Goal: Book appointment/travel/reservation

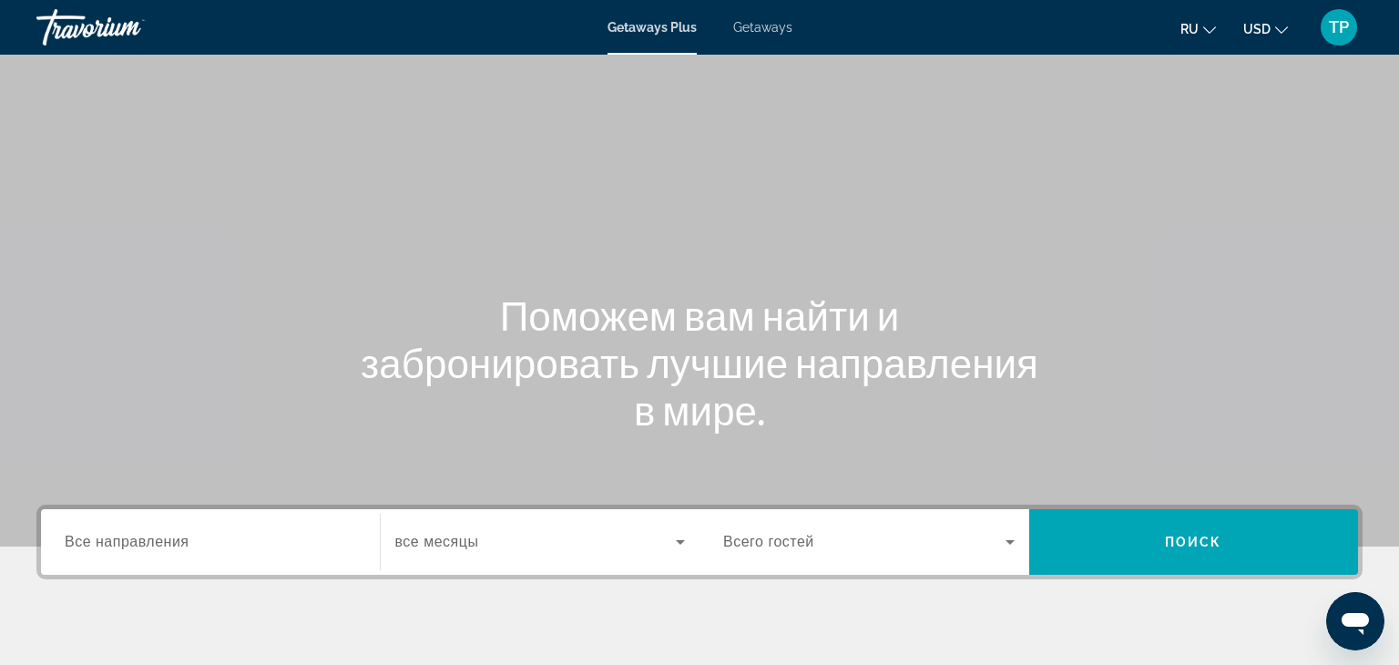
click at [191, 556] on div "Search widget" at bounding box center [210, 542] width 291 height 52
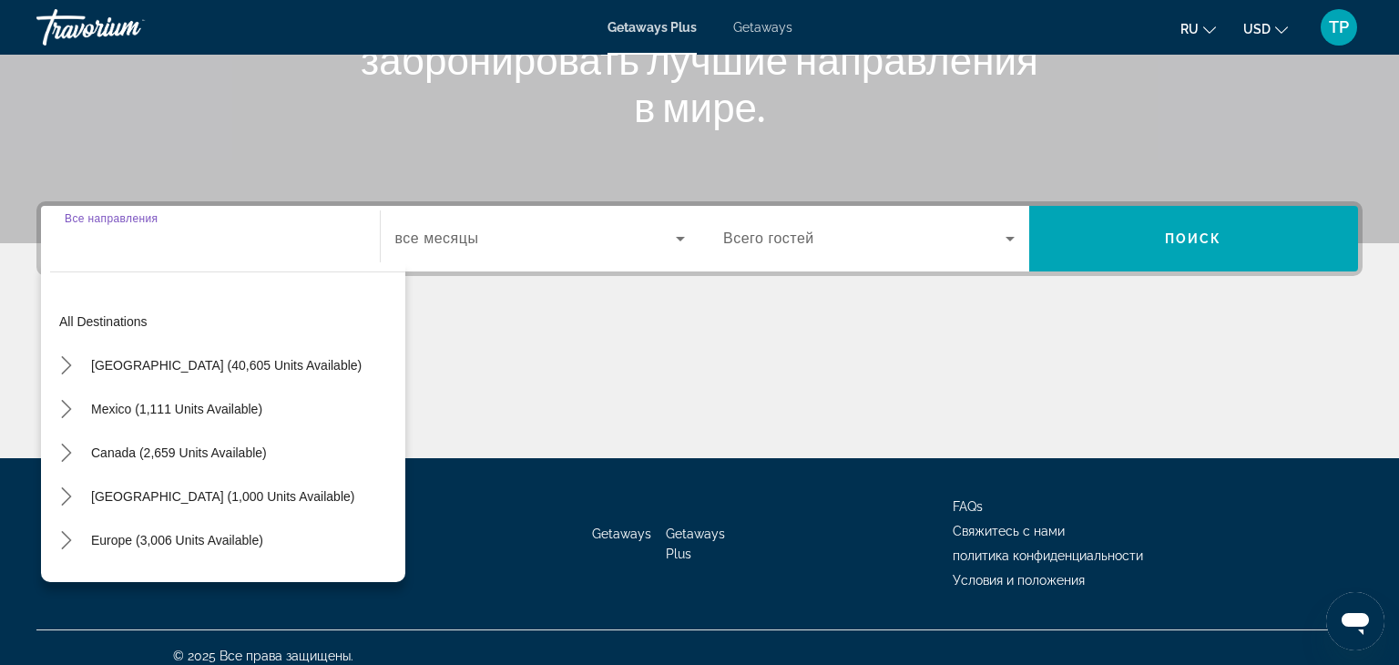
scroll to position [320, 0]
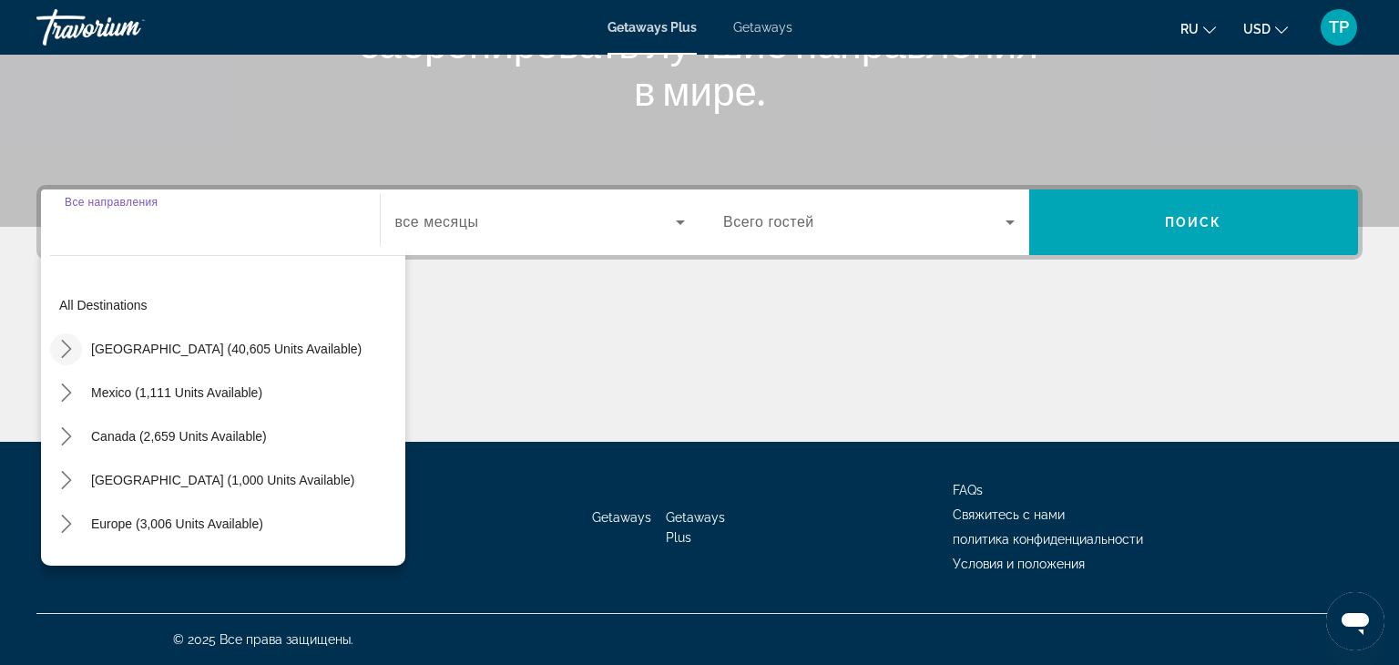
click at [75, 346] on icon "Toggle United States (40,605 units available) submenu" at bounding box center [66, 349] width 18 height 18
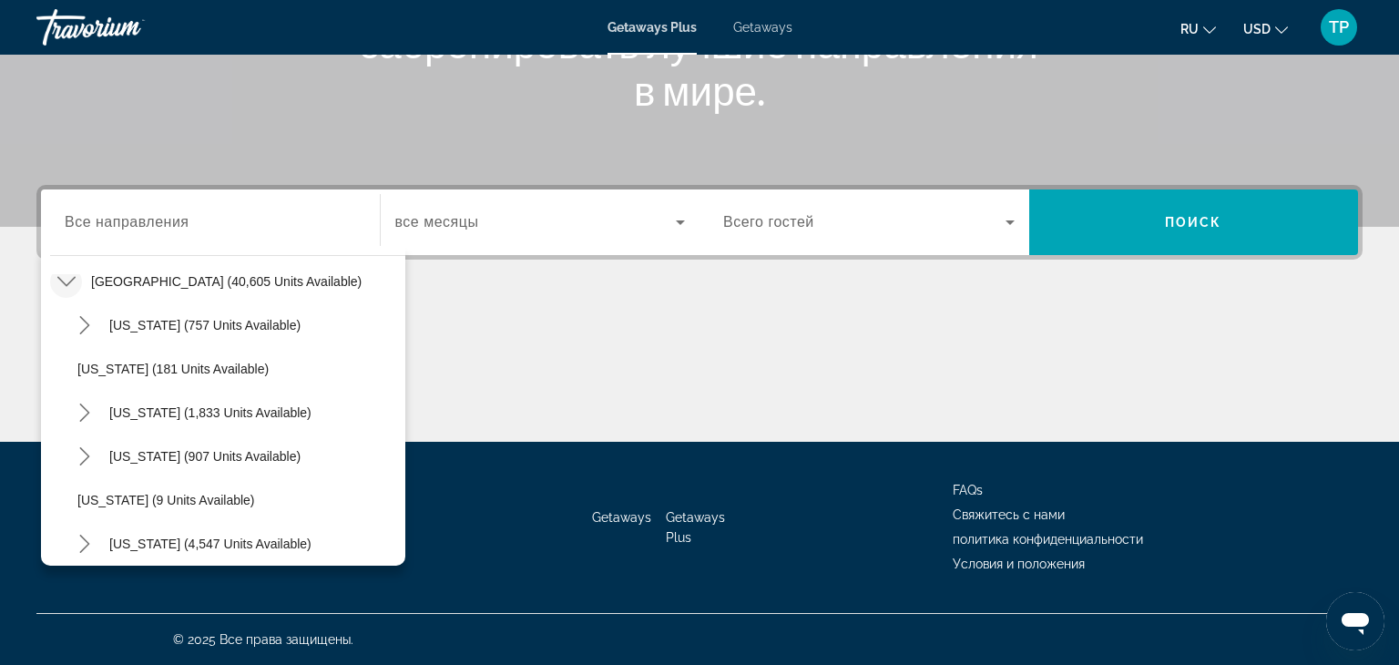
scroll to position [0, 0]
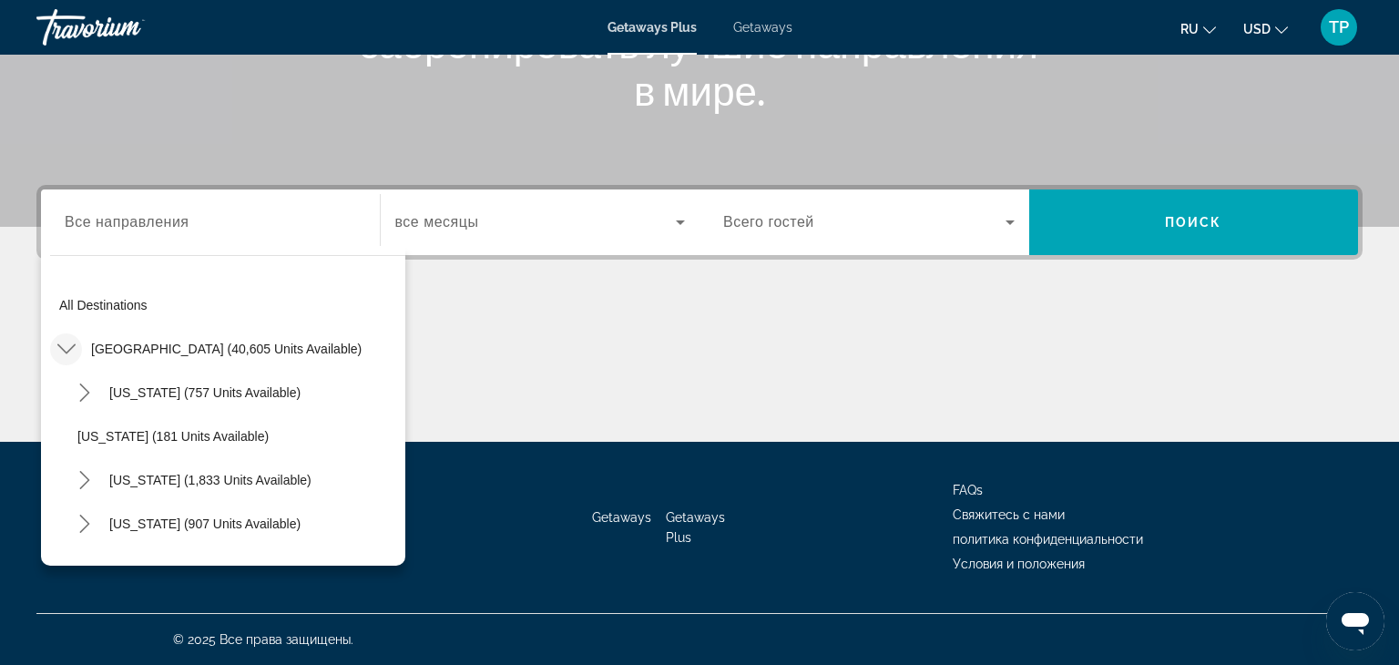
click at [756, 27] on span "Getaways" at bounding box center [762, 27] width 59 height 15
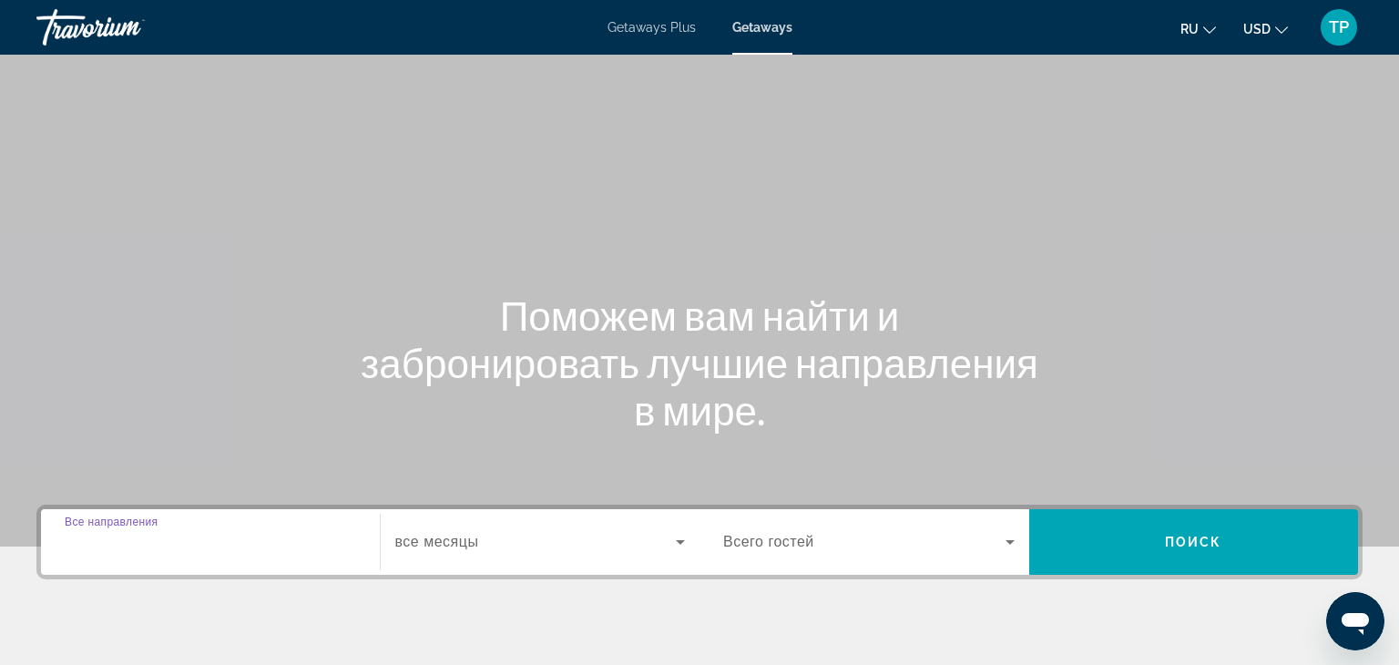
click at [181, 552] on input "Destination Все направления" at bounding box center [210, 543] width 291 height 22
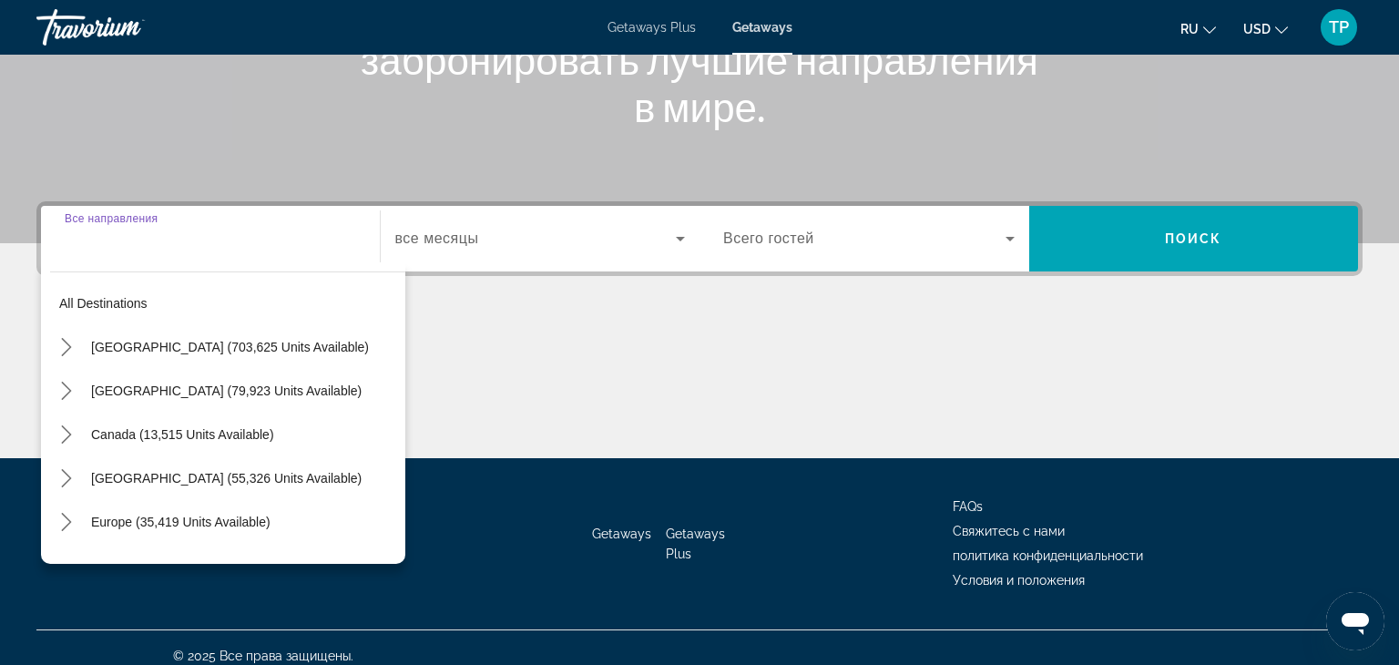
scroll to position [320, 0]
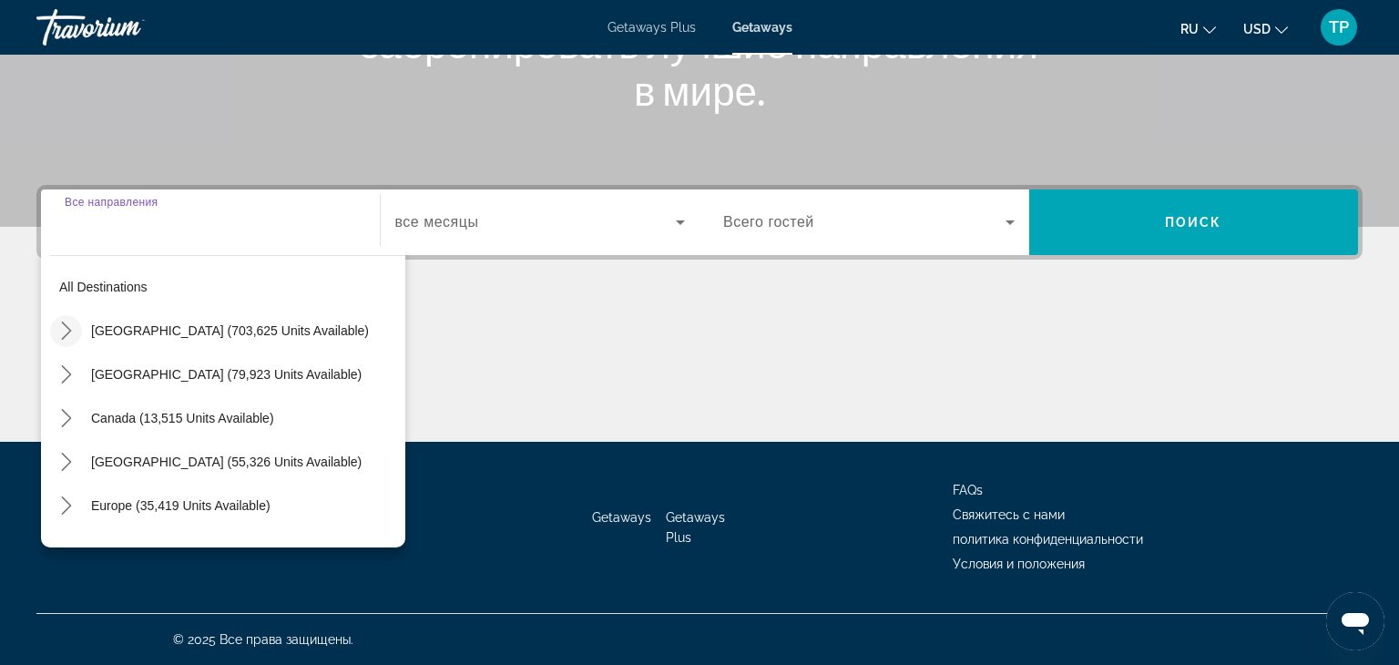
click at [68, 327] on icon "Toggle United States (703,625 units available) submenu" at bounding box center [66, 330] width 10 height 18
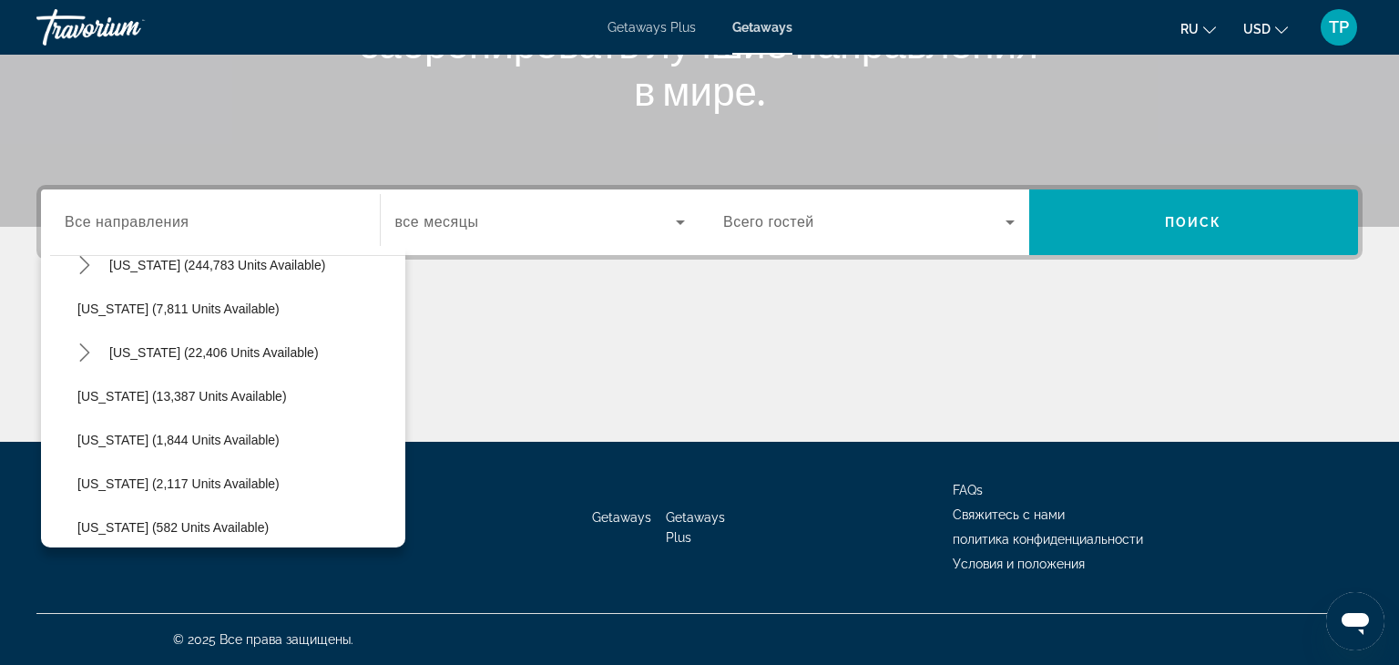
scroll to position [331, 0]
click at [86, 348] on icon "Toggle Hawaii (22,406 units available) submenu" at bounding box center [85, 349] width 18 height 18
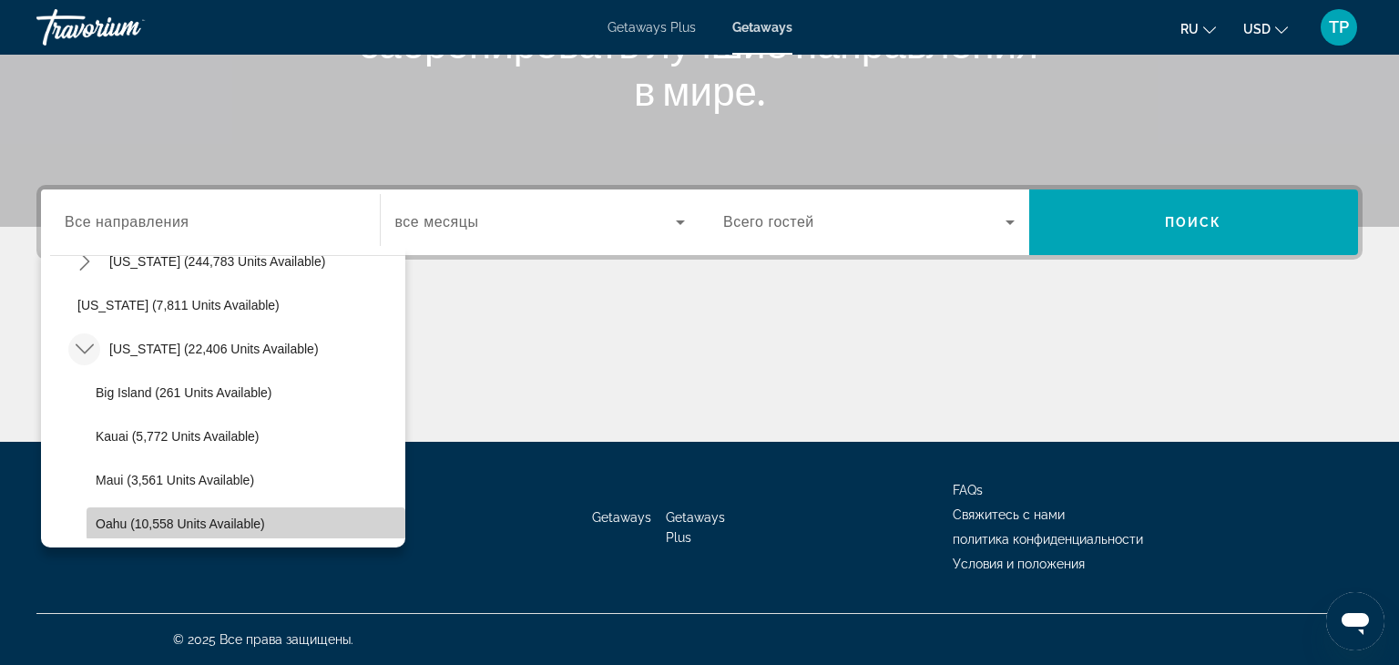
click at [101, 533] on span "Select destination: Oahu (10,558 units available)" at bounding box center [245, 524] width 319 height 44
type input "**********"
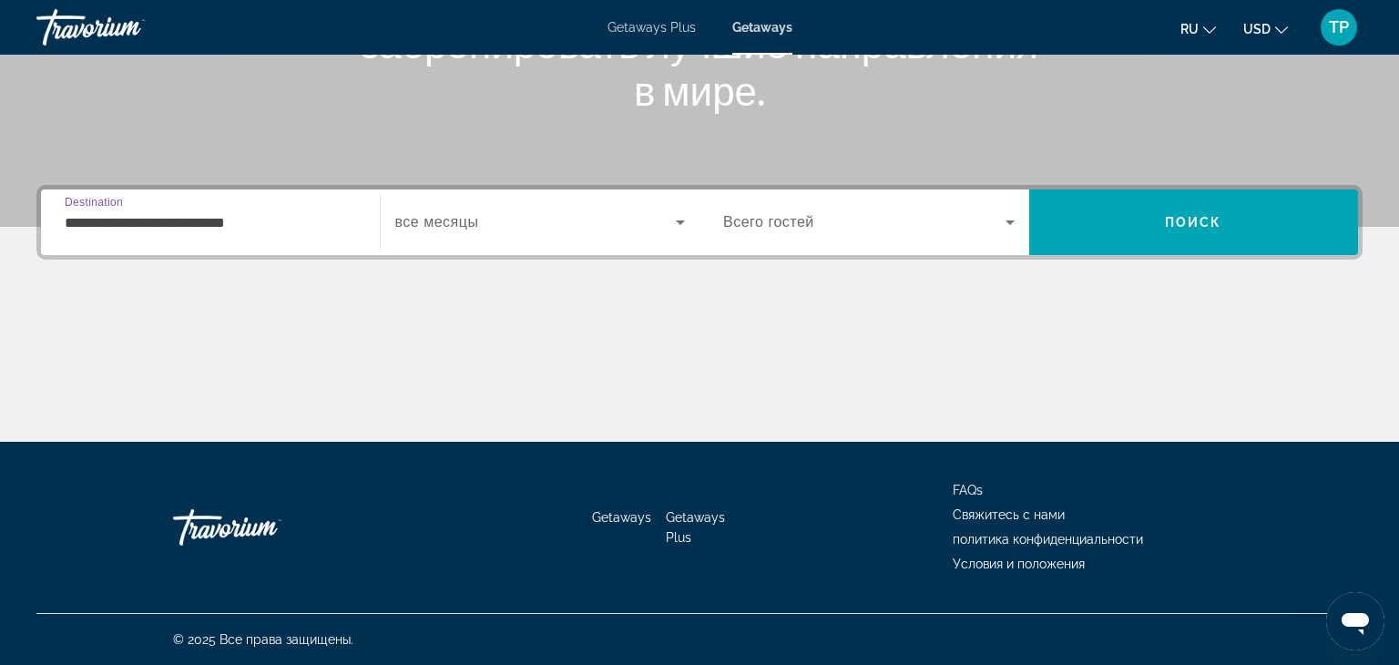
click at [567, 228] on span "Search widget" at bounding box center [535, 222] width 281 height 22
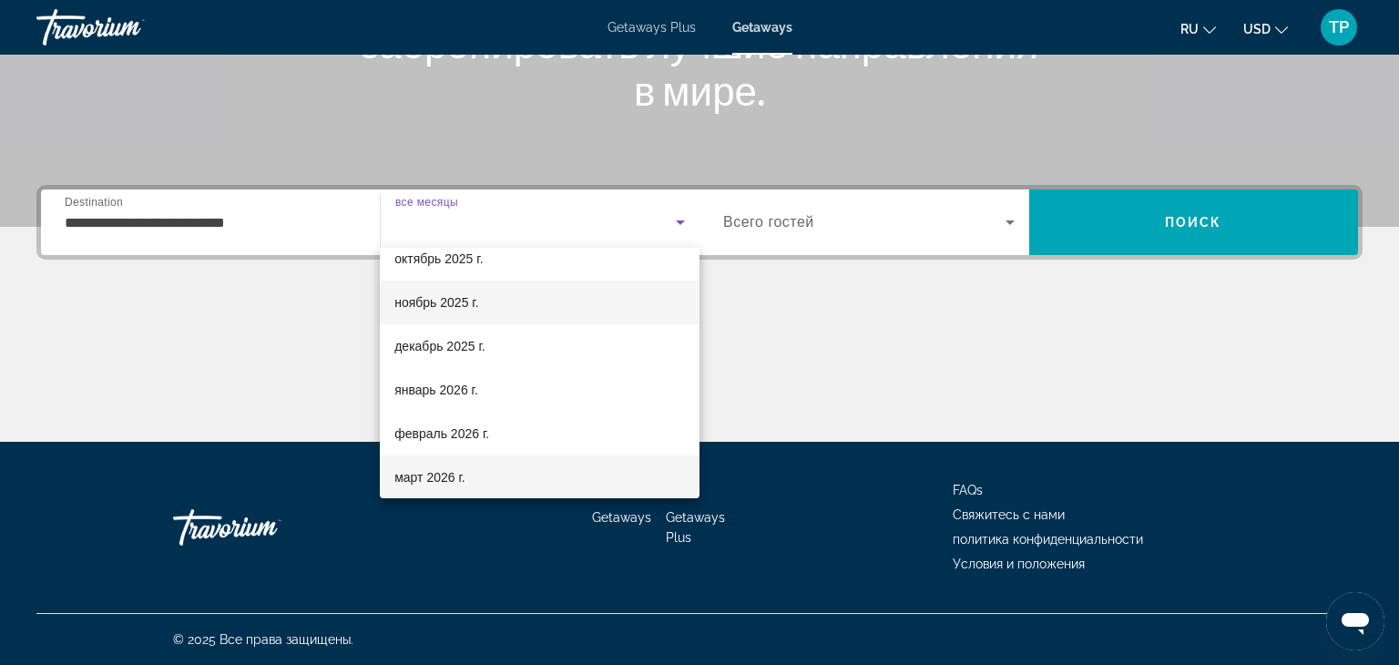
scroll to position [149, 0]
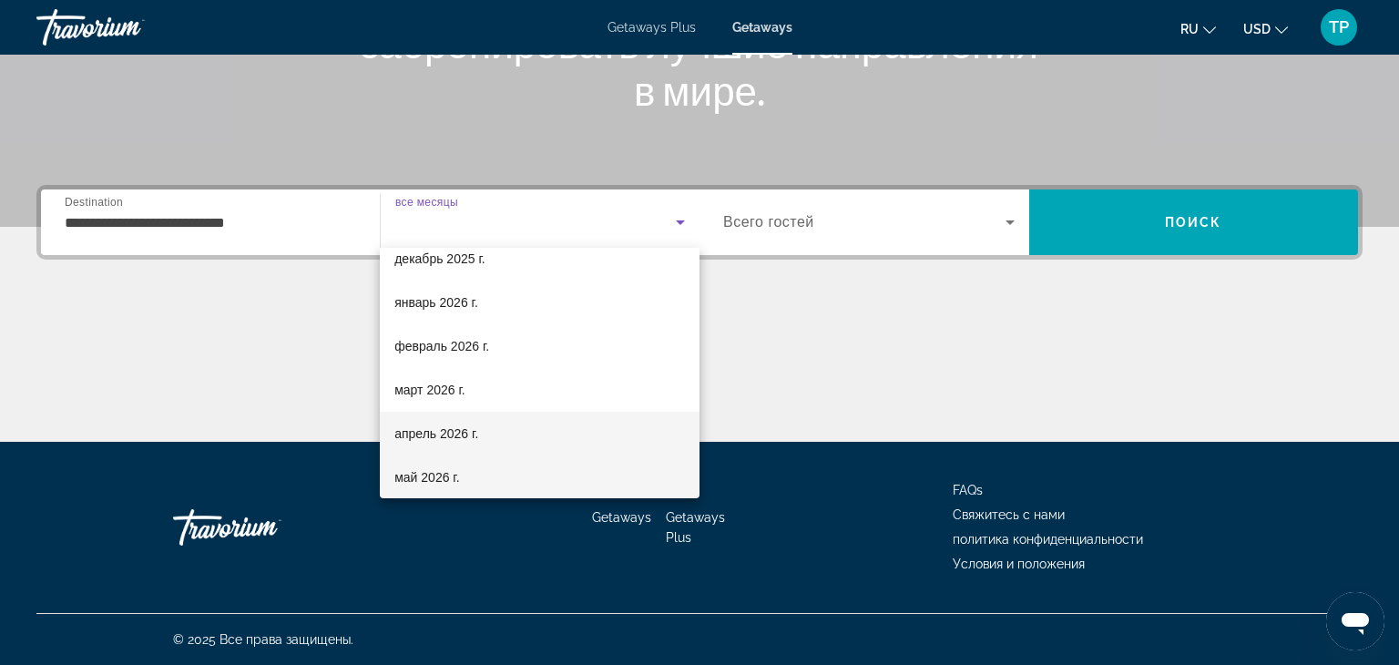
click at [556, 439] on mat-option "апрель 2026 г." at bounding box center [540, 434] width 320 height 44
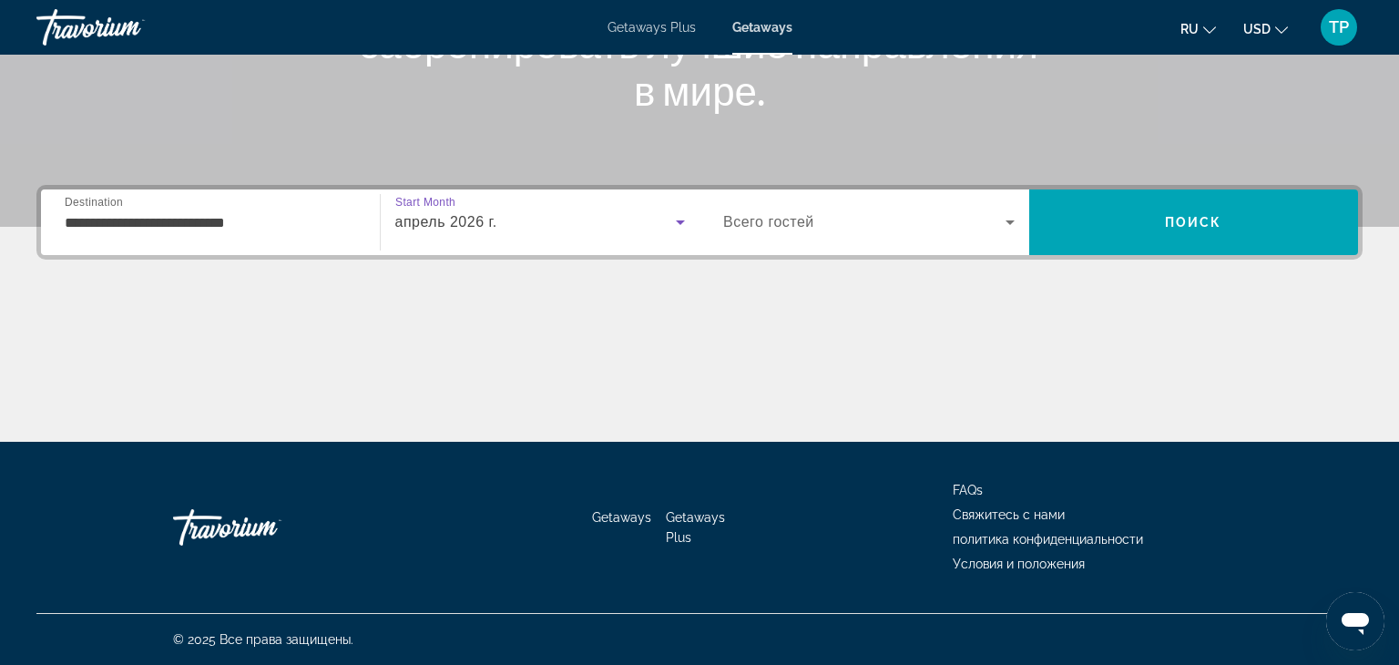
click at [943, 224] on span "Search widget" at bounding box center [864, 222] width 282 height 22
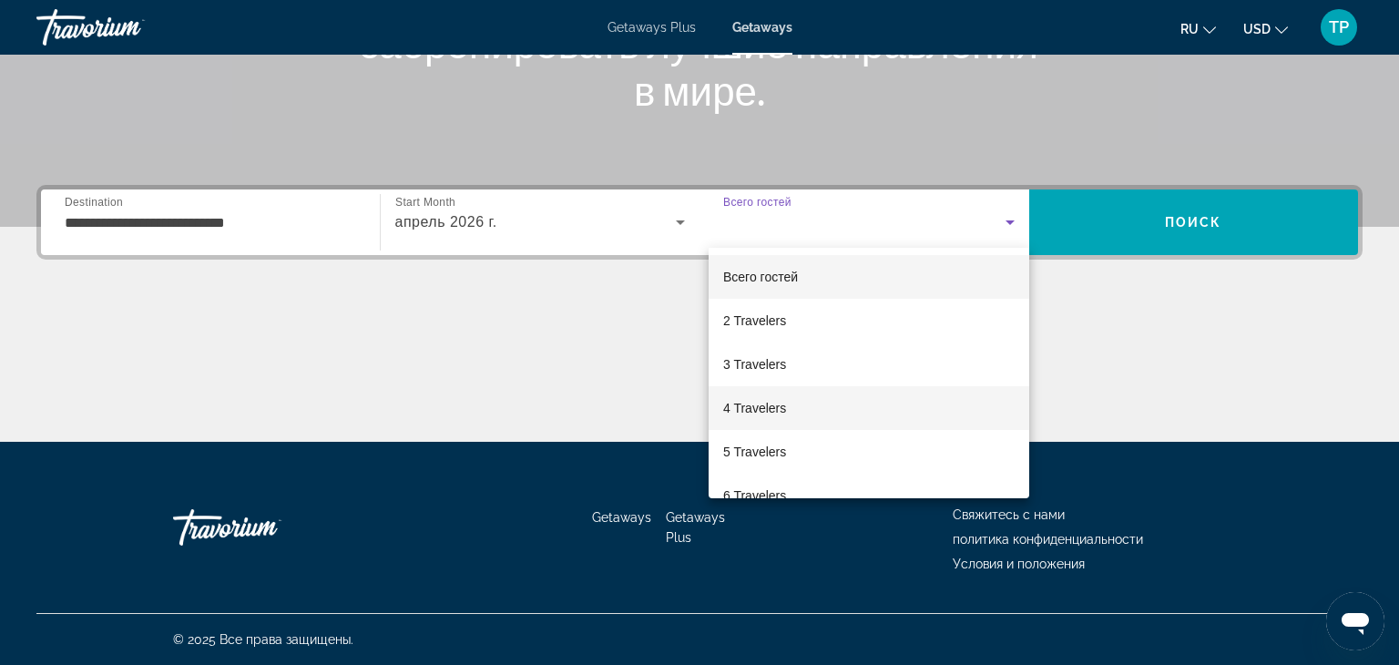
click at [888, 411] on mat-option "4 Travelers" at bounding box center [868, 408] width 321 height 44
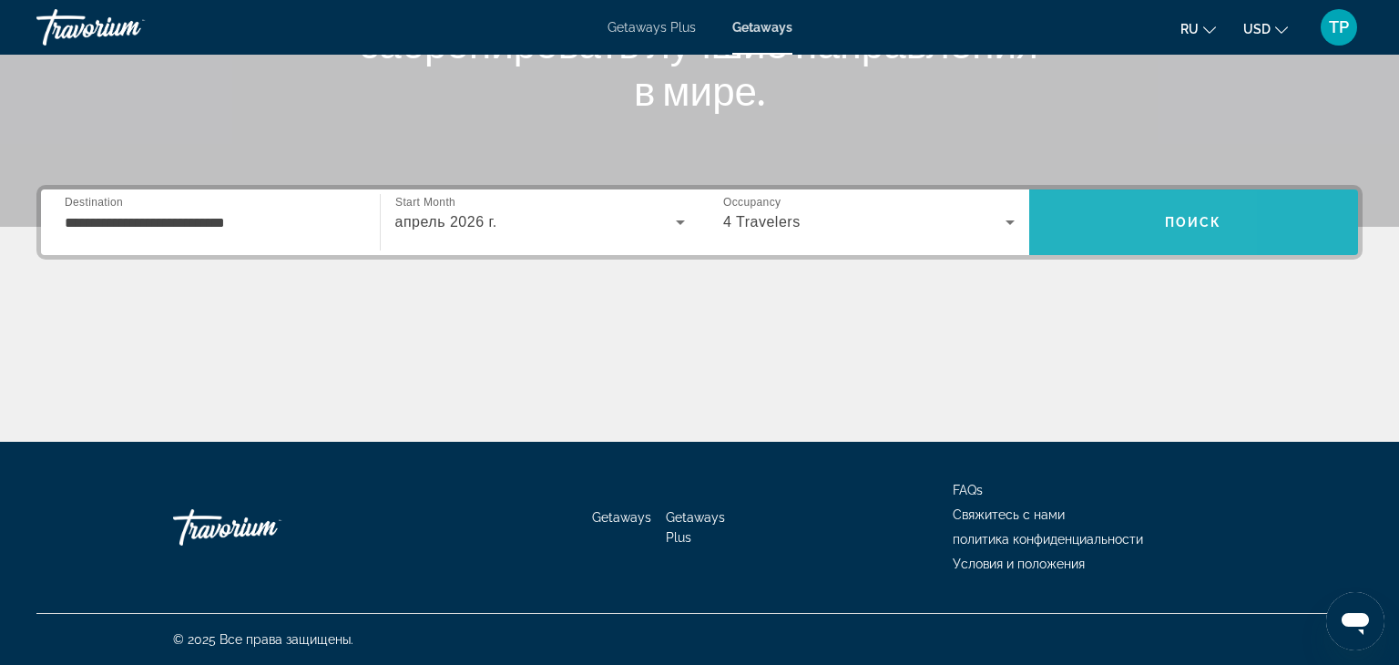
click at [1078, 243] on span "Search" at bounding box center [1194, 222] width 330 height 66
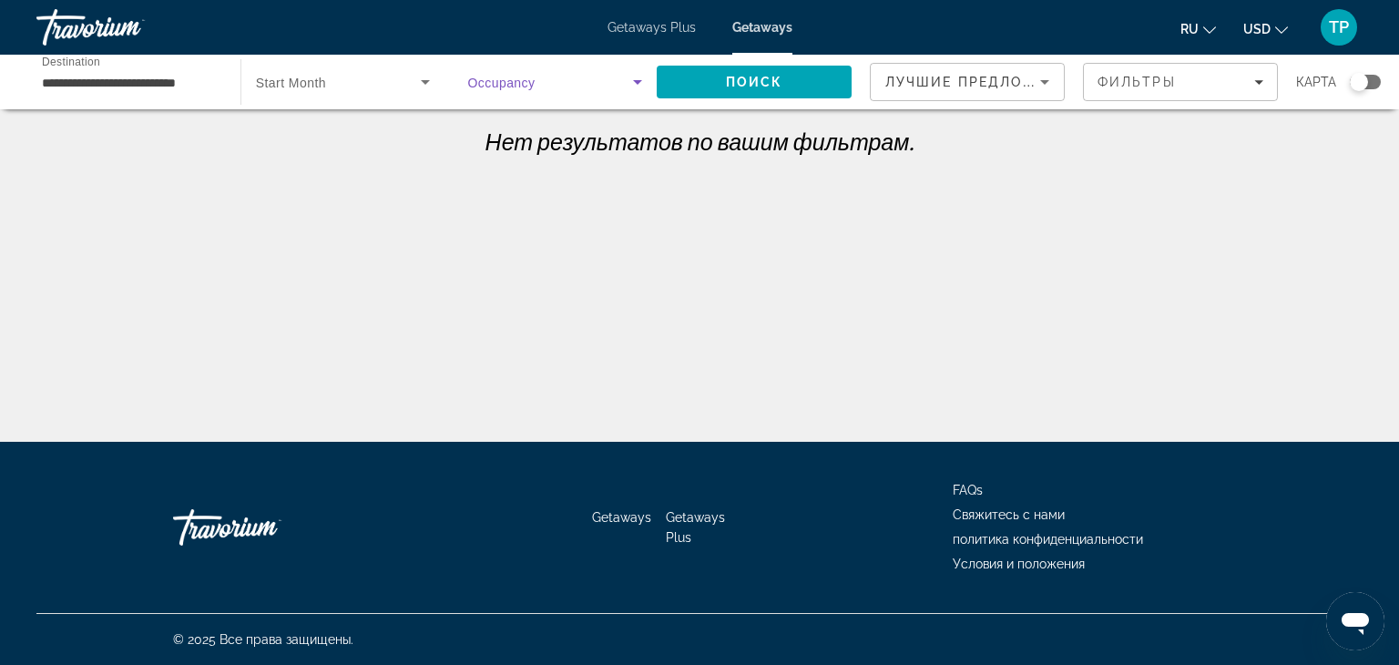
click at [635, 86] on icon "Search widget" at bounding box center [637, 82] width 22 height 22
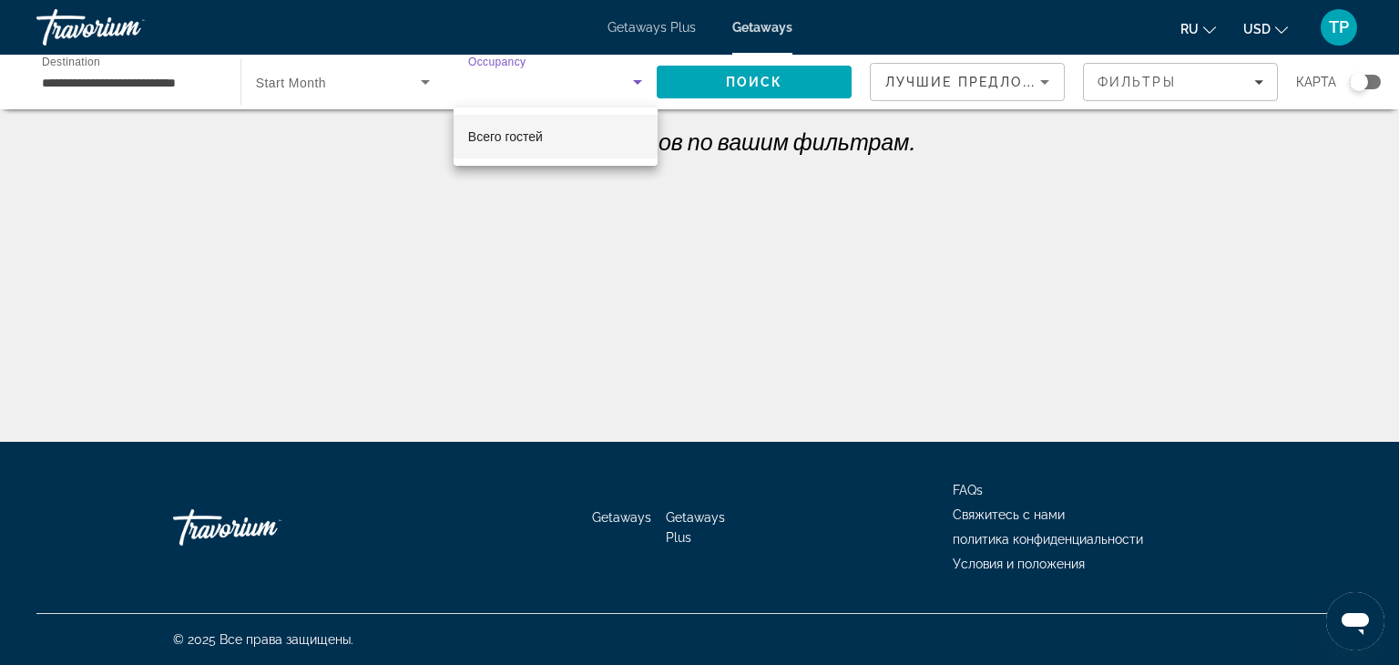
click at [546, 136] on mat-option "Всего гостей" at bounding box center [555, 137] width 204 height 44
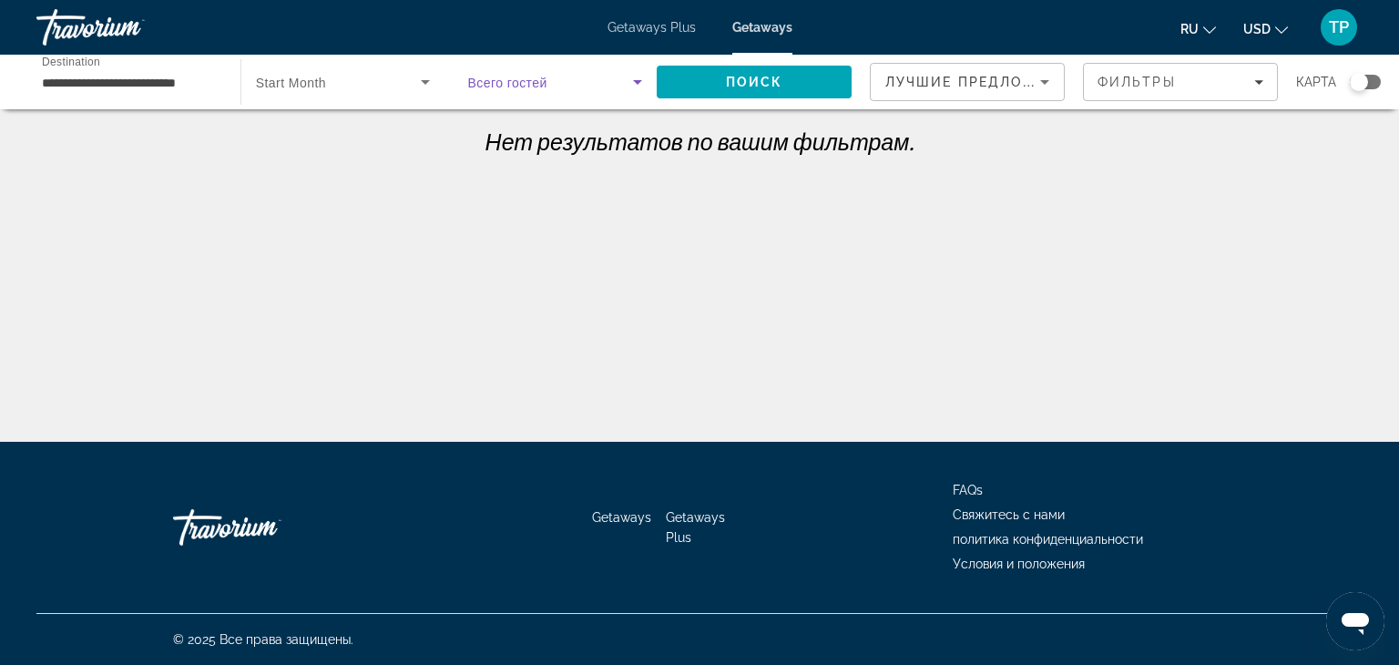
click at [616, 90] on span "Search widget" at bounding box center [551, 82] width 166 height 22
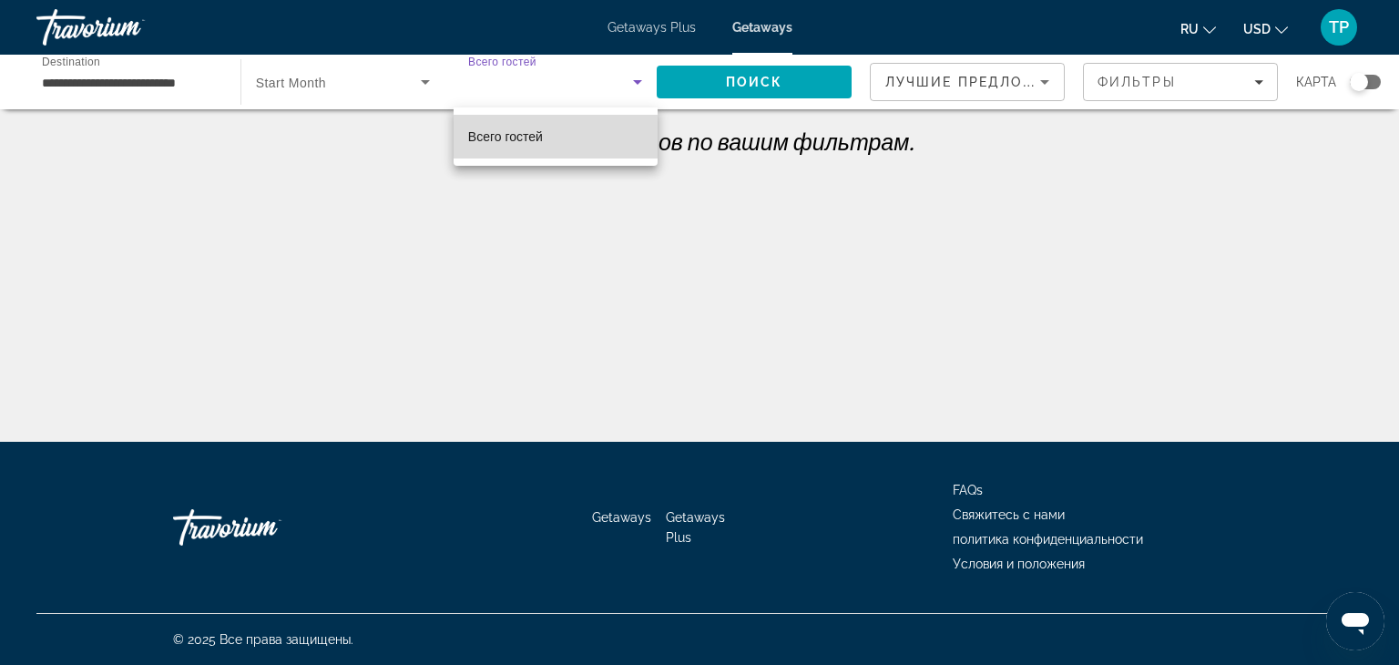
click at [564, 137] on mat-option "Всего гостей" at bounding box center [555, 137] width 204 height 44
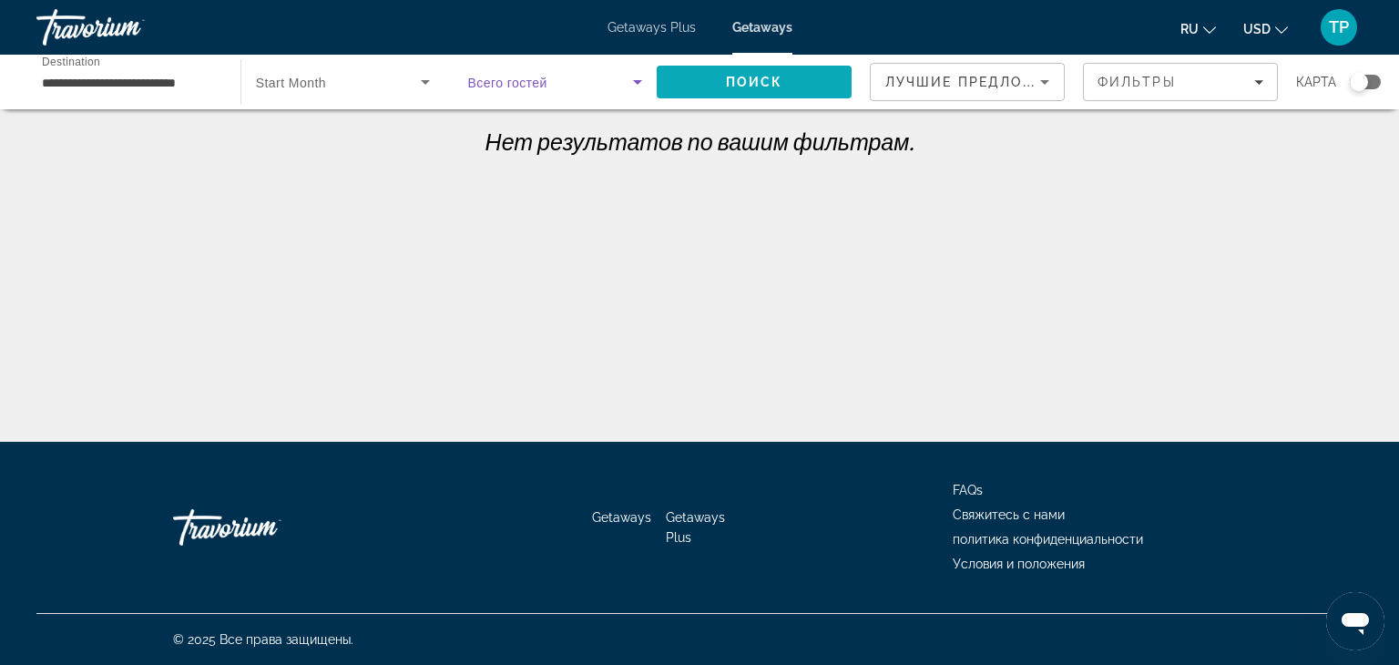
click at [679, 87] on span "Search" at bounding box center [753, 82] width 195 height 44
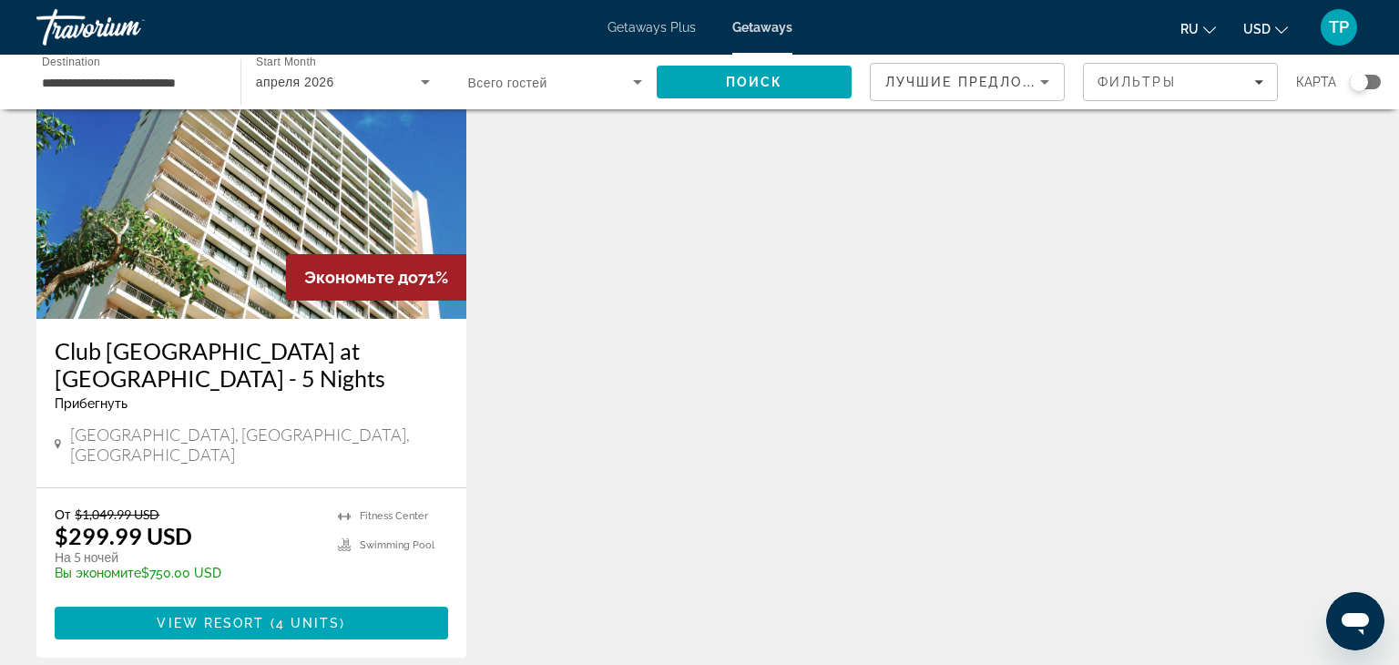
scroll to position [182, 0]
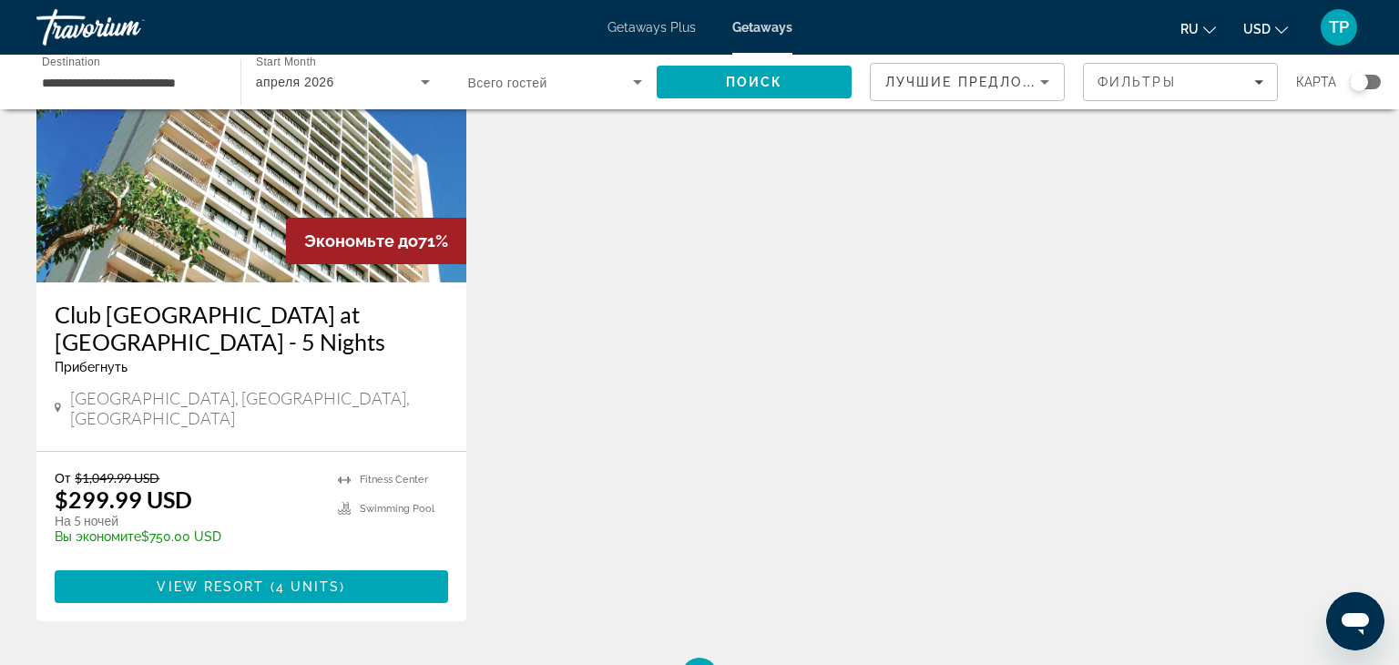
click at [249, 172] on img "Main content" at bounding box center [251, 136] width 430 height 291
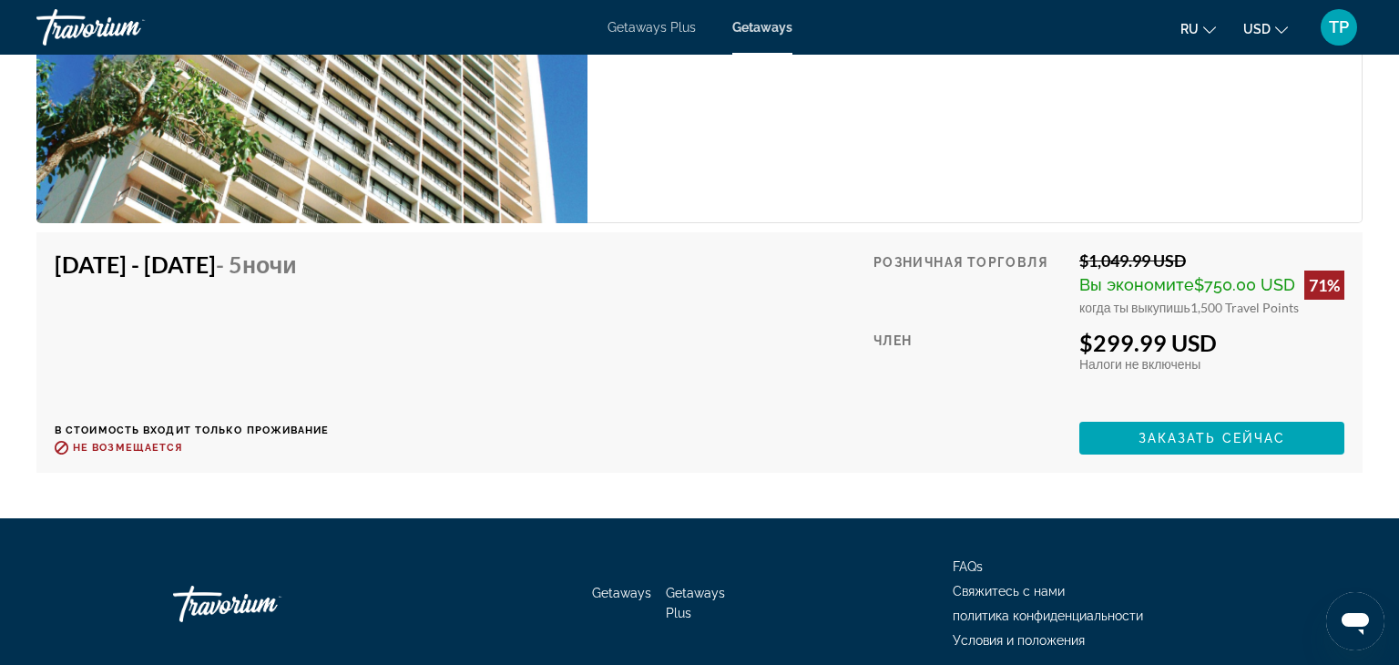
scroll to position [3314, 0]
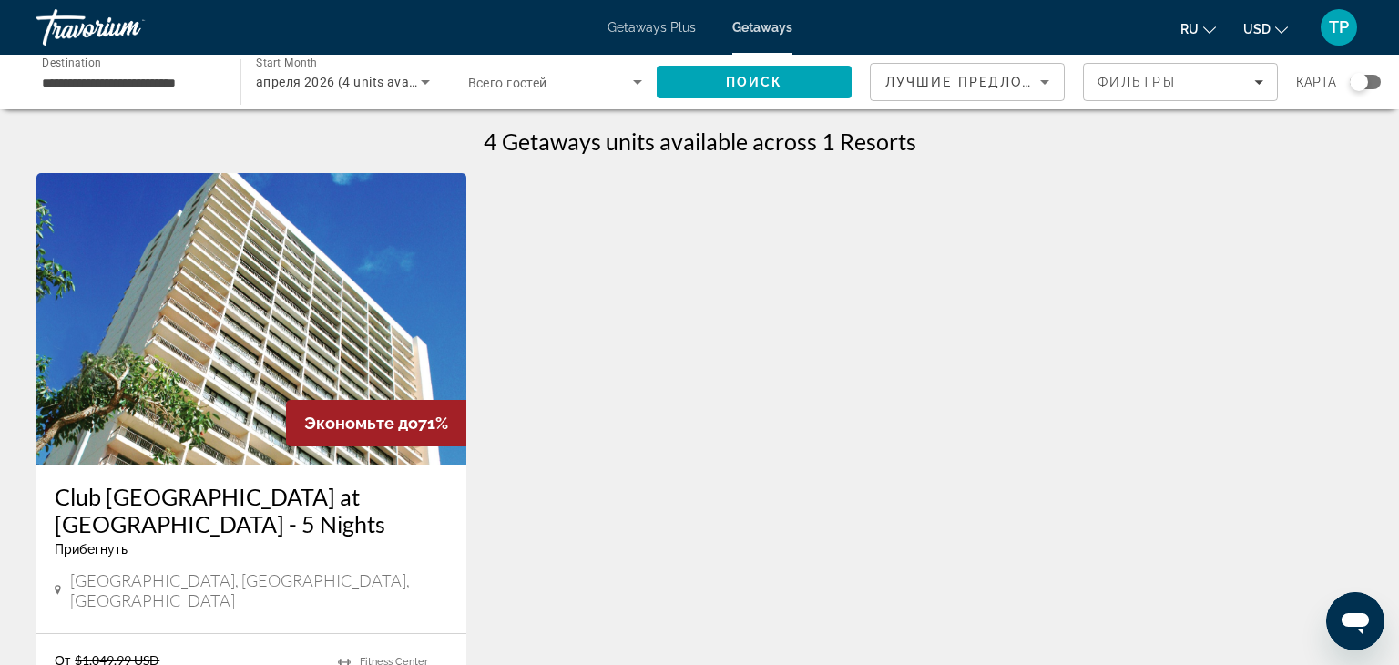
click at [361, 92] on div "апреля 2026 (4 units available)" at bounding box center [338, 82] width 165 height 22
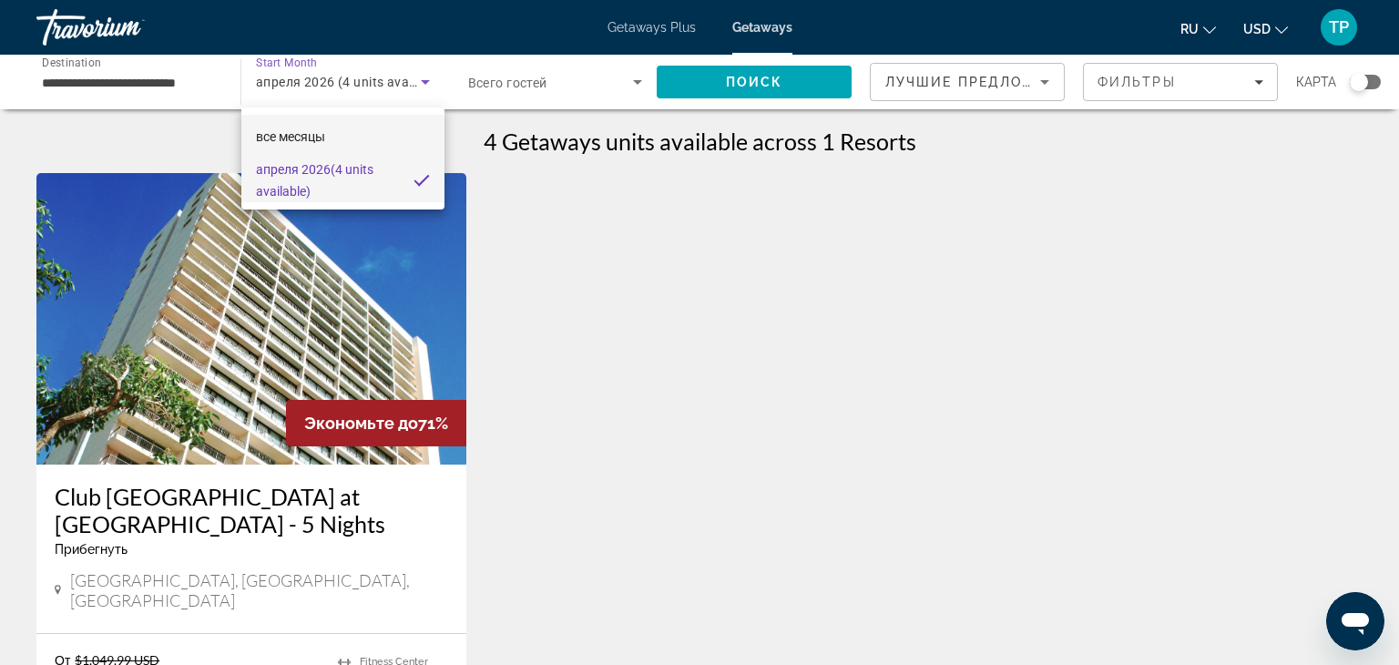
click at [351, 130] on mat-option "все месяцы" at bounding box center [342, 137] width 203 height 44
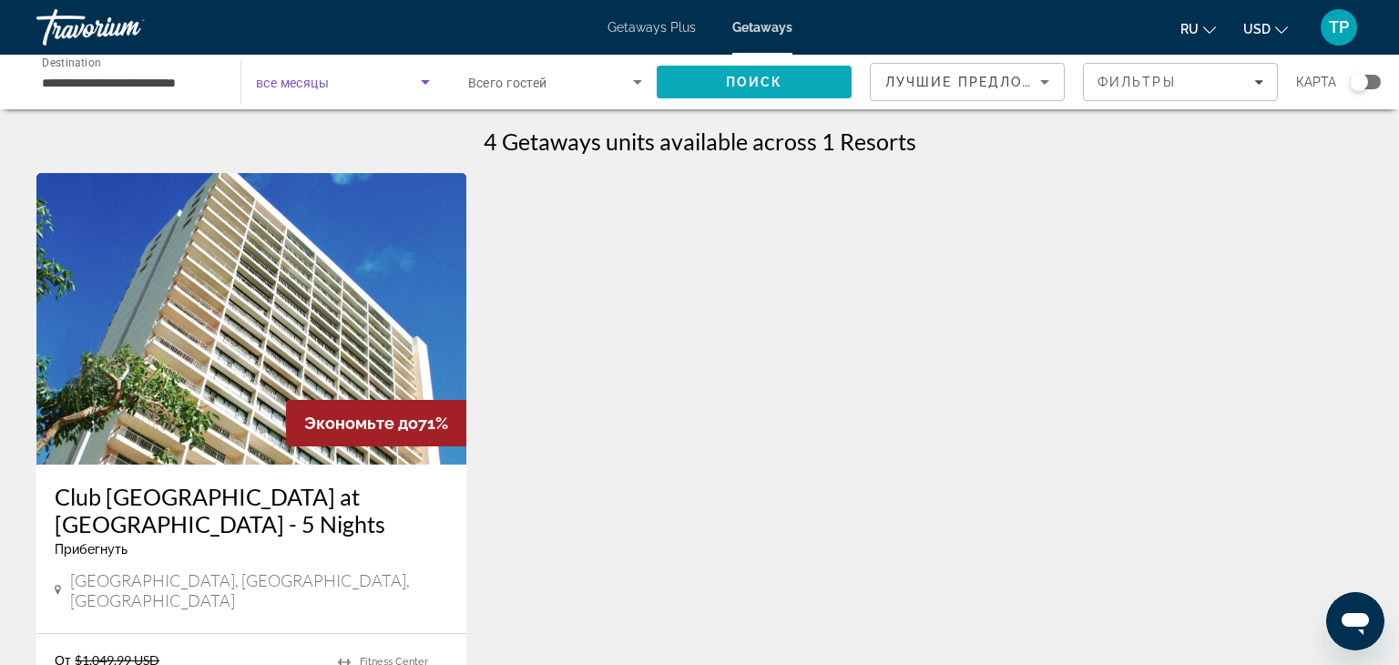
click at [752, 78] on span "Поиск" at bounding box center [754, 82] width 57 height 15
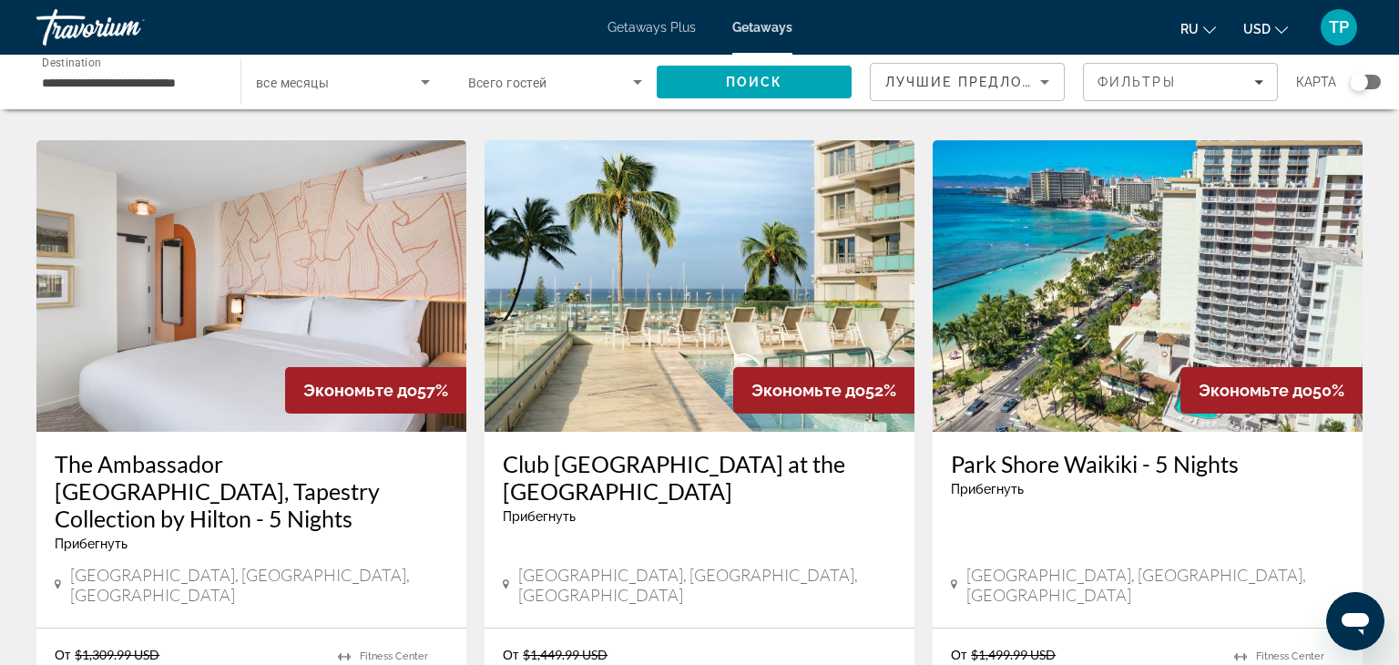
scroll to position [1457, 0]
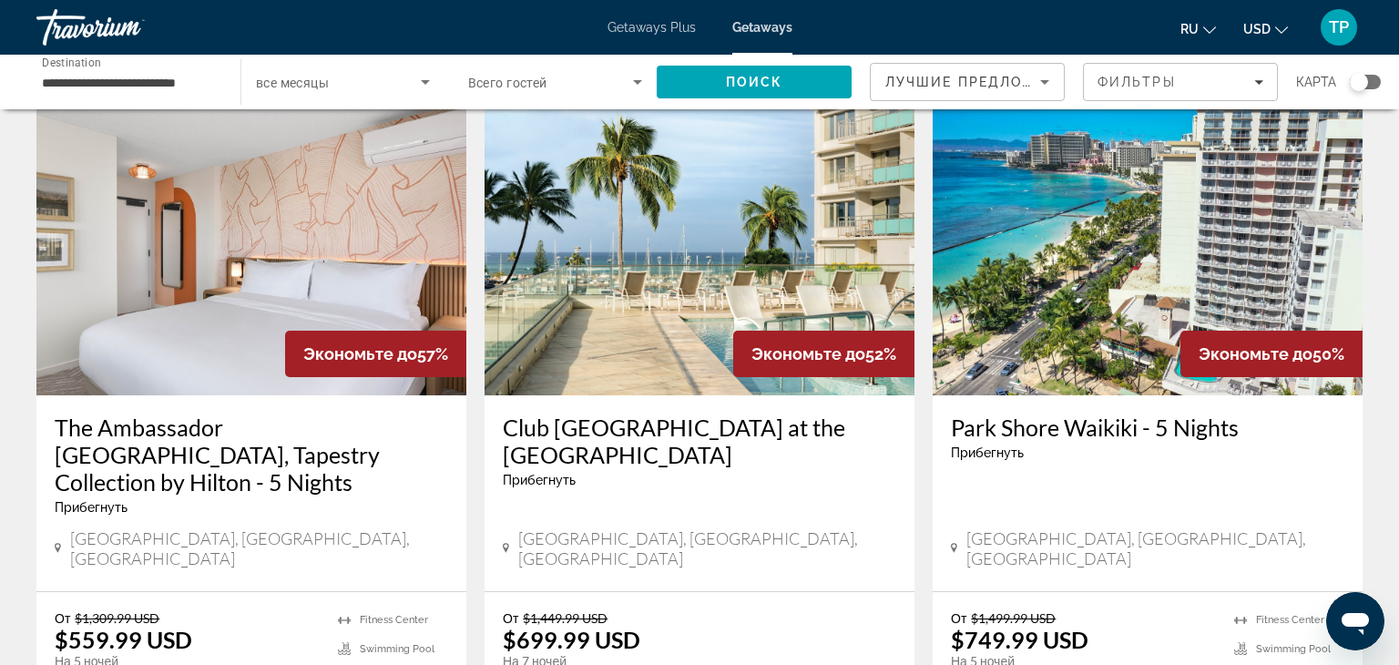
click at [646, 219] on img "Main content" at bounding box center [699, 249] width 430 height 291
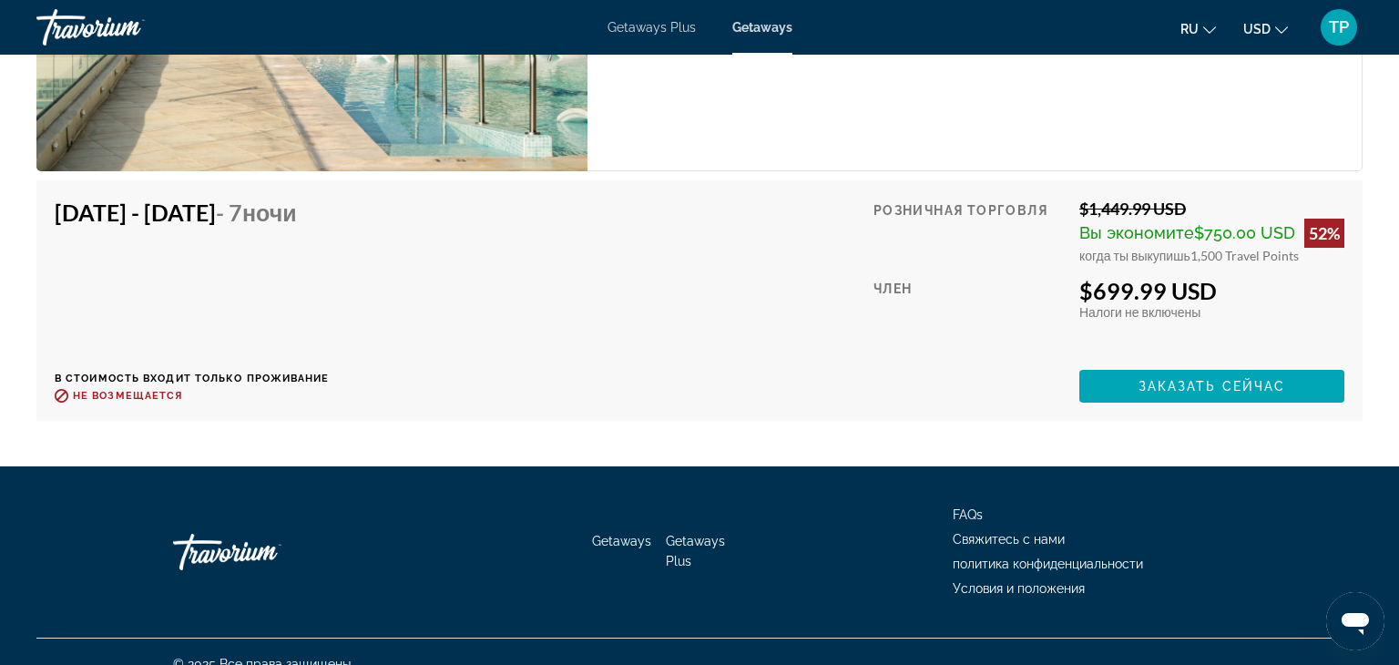
scroll to position [3325, 0]
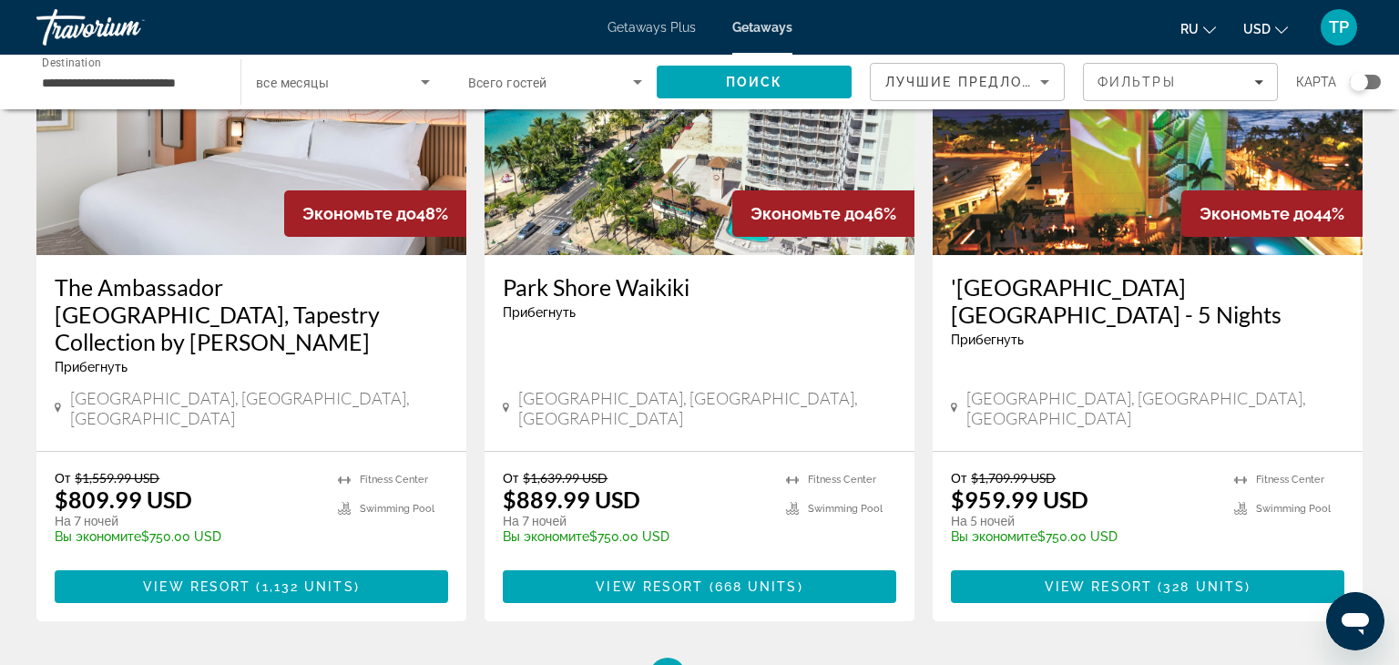
scroll to position [2295, 0]
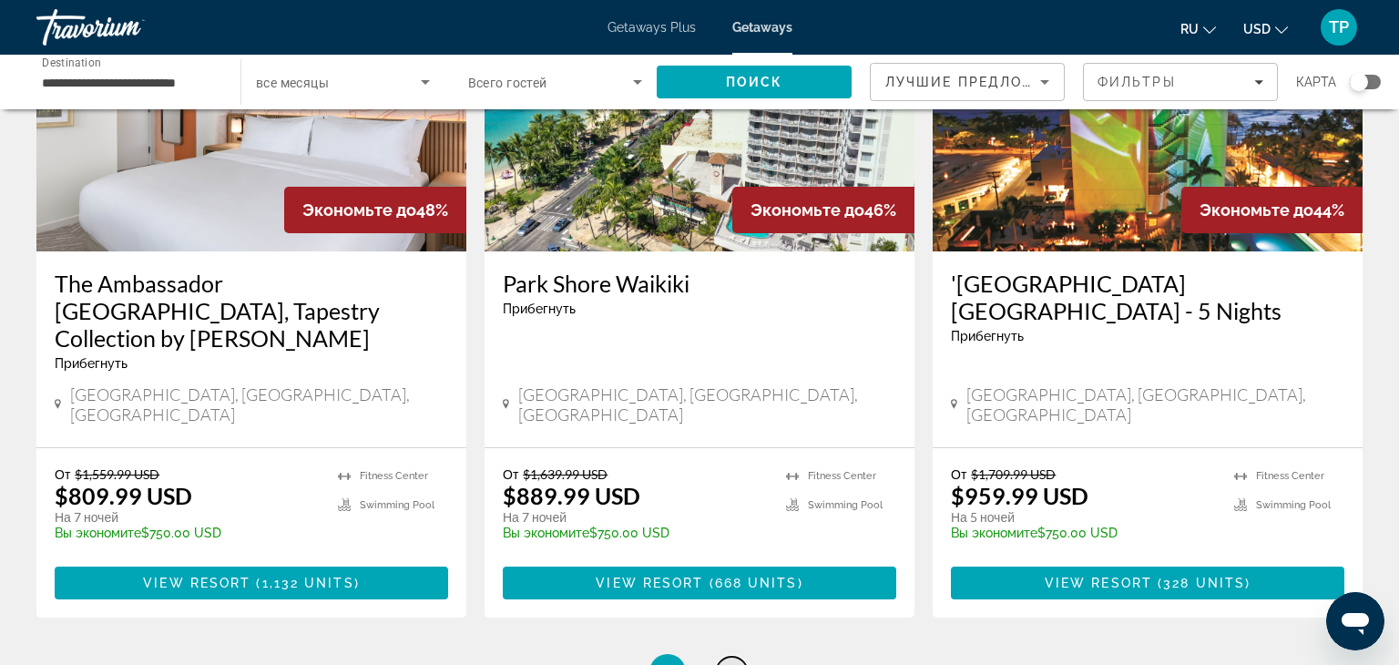
click at [725, 656] on link "page 2" at bounding box center [732, 672] width 32 height 32
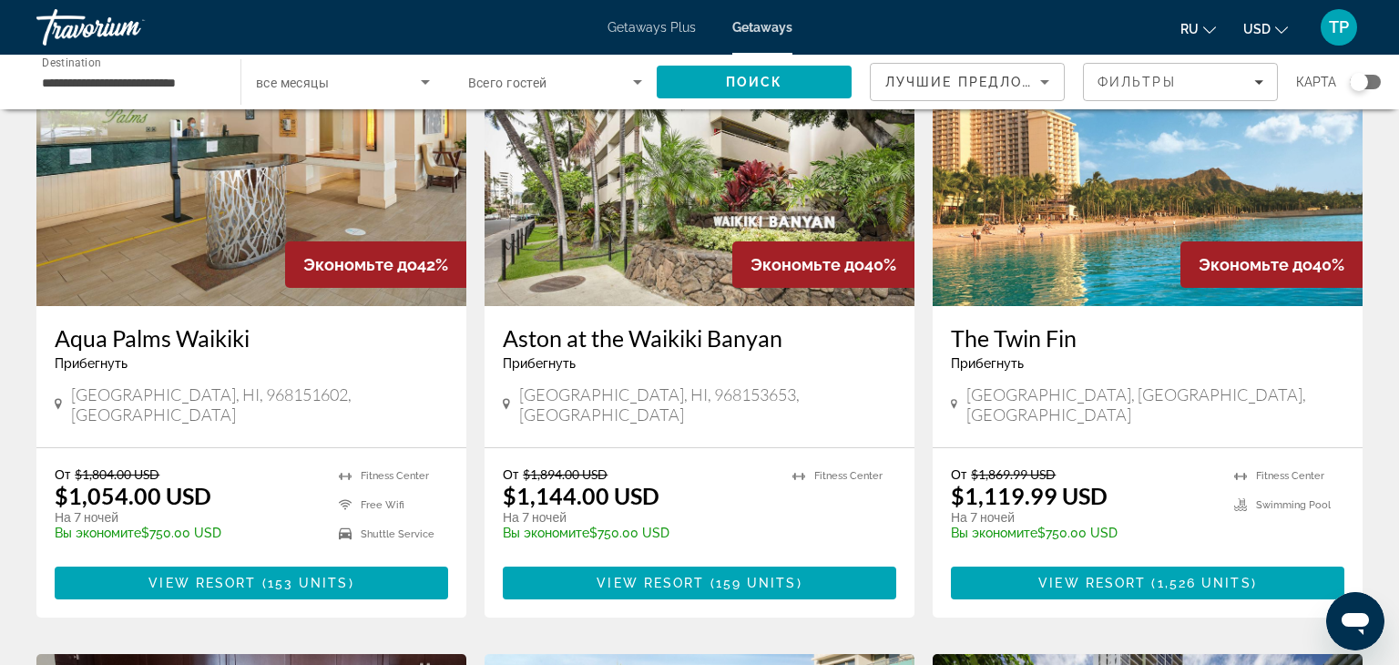
scroll to position [182, 0]
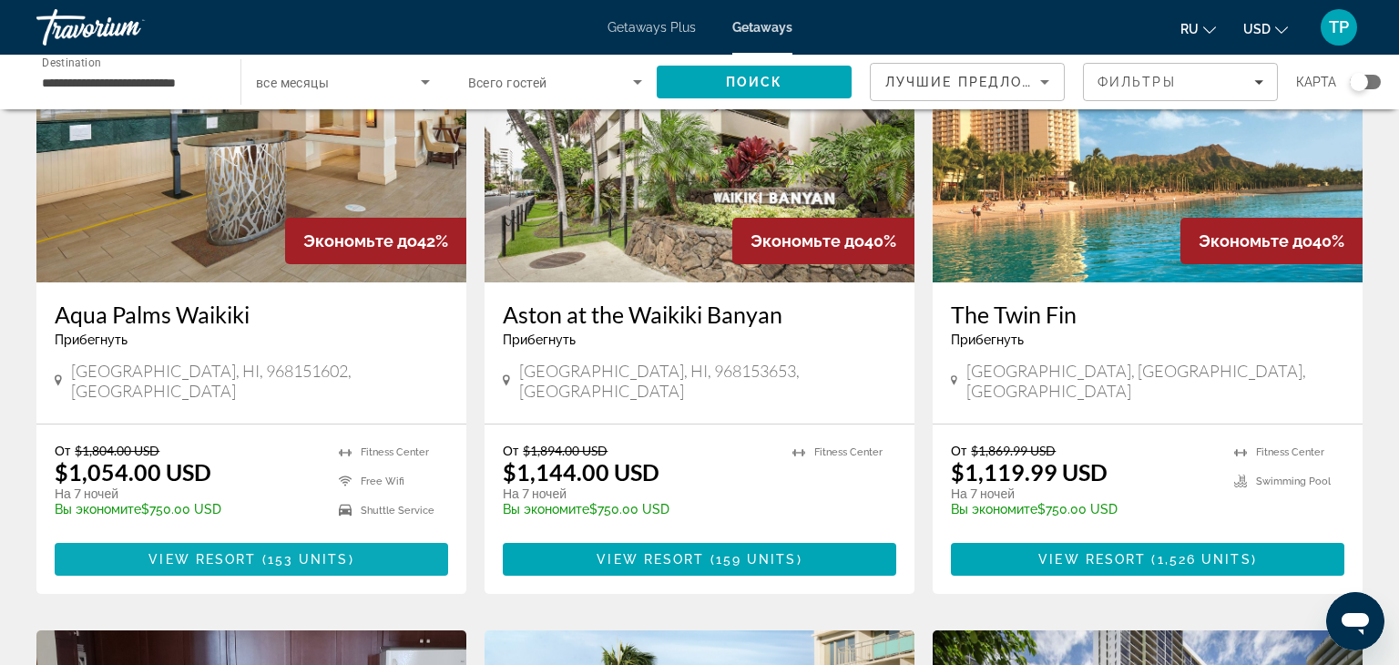
click at [242, 552] on span "View Resort" at bounding box center [201, 559] width 107 height 15
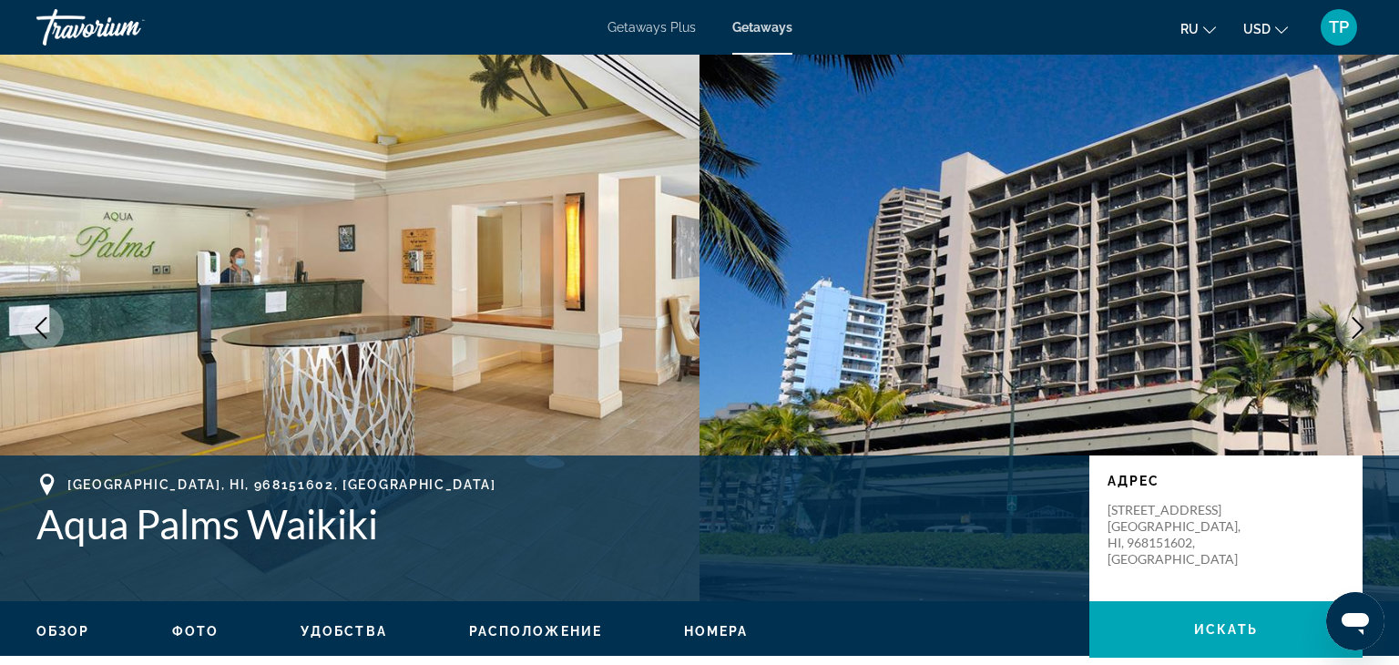
click at [1369, 331] on button "Next image" at bounding box center [1358, 328] width 46 height 46
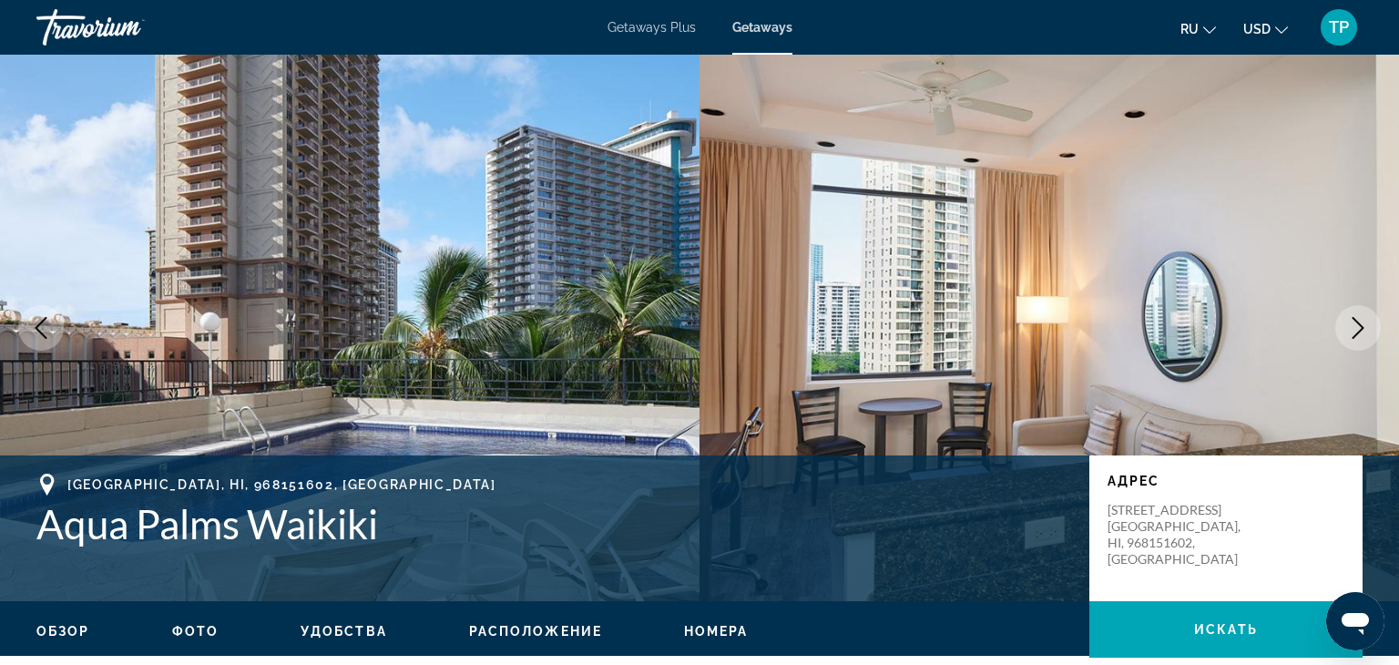
click at [1369, 331] on button "Next image" at bounding box center [1358, 328] width 46 height 46
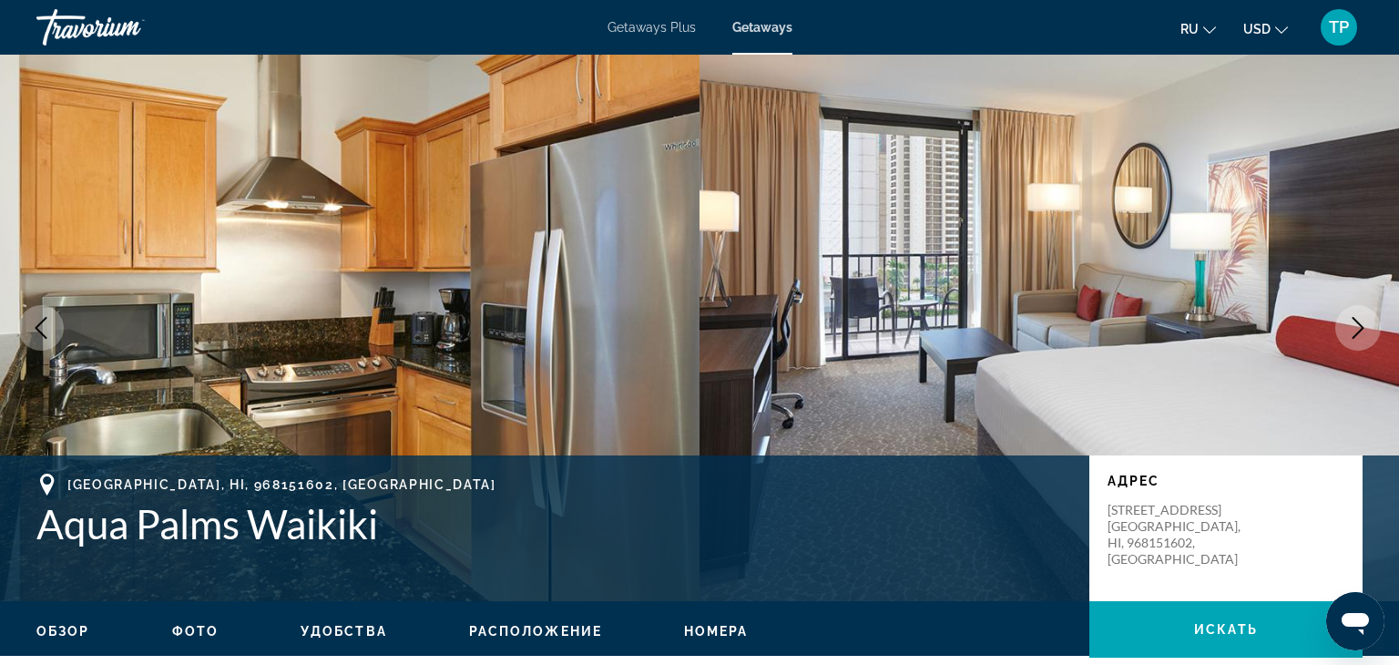
click at [1369, 331] on button "Next image" at bounding box center [1358, 328] width 46 height 46
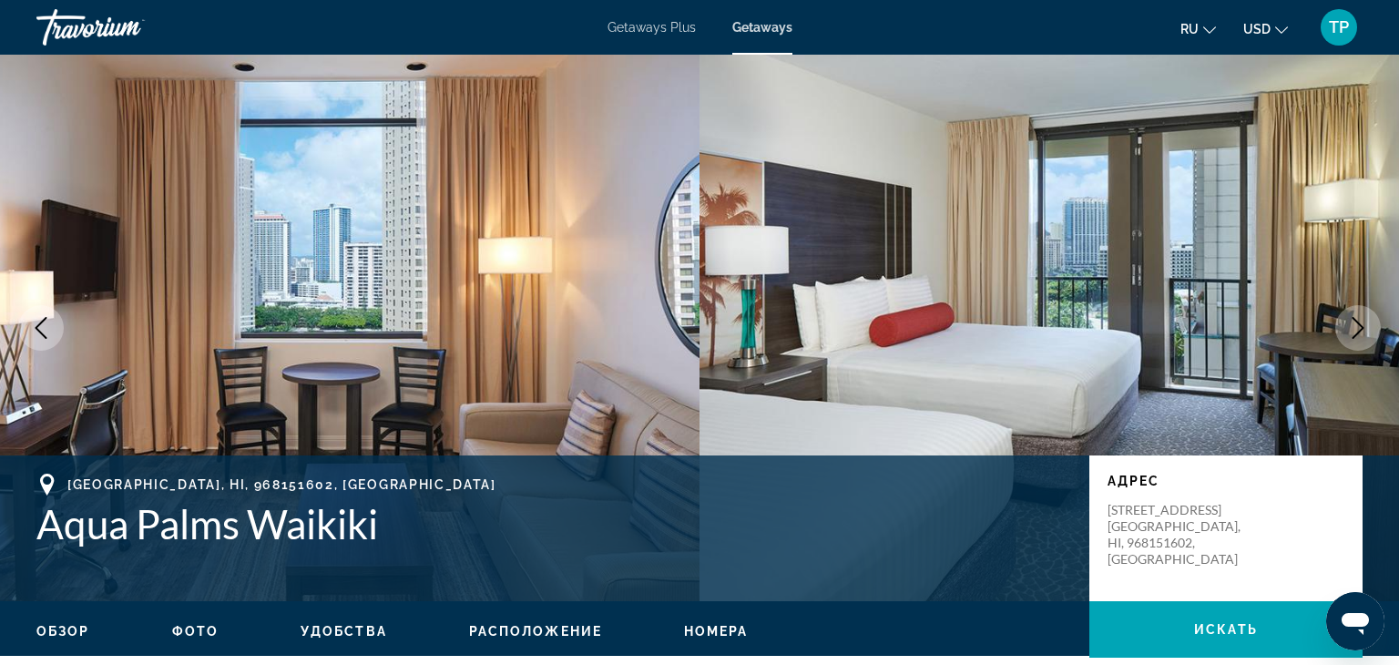
click at [1369, 331] on button "Next image" at bounding box center [1358, 328] width 46 height 46
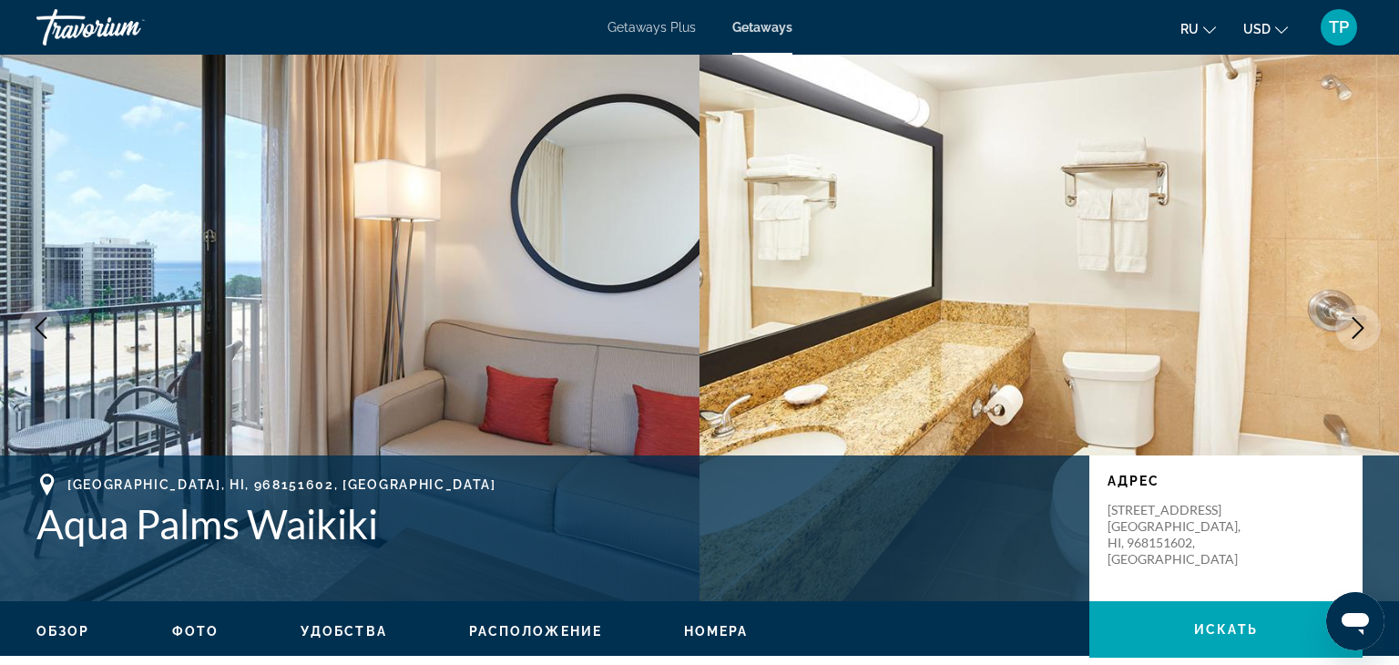
click at [1369, 331] on button "Next image" at bounding box center [1358, 328] width 46 height 46
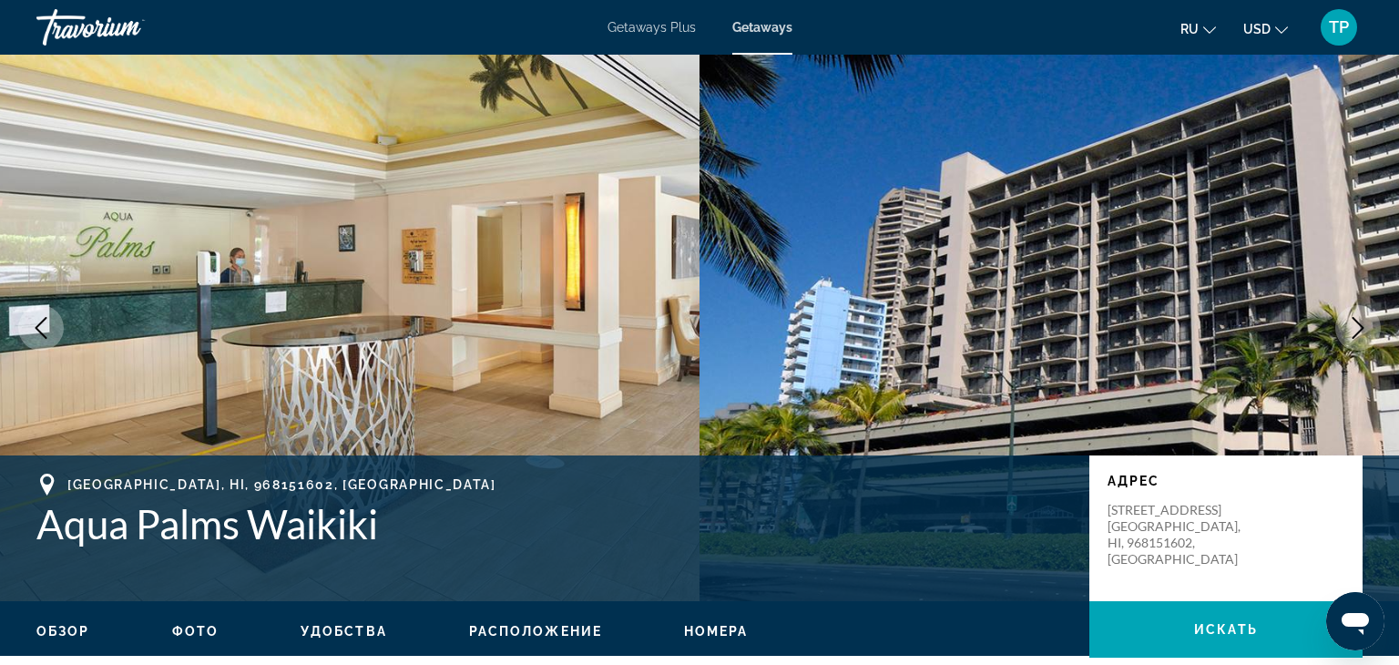
click at [1369, 331] on button "Next image" at bounding box center [1358, 328] width 46 height 46
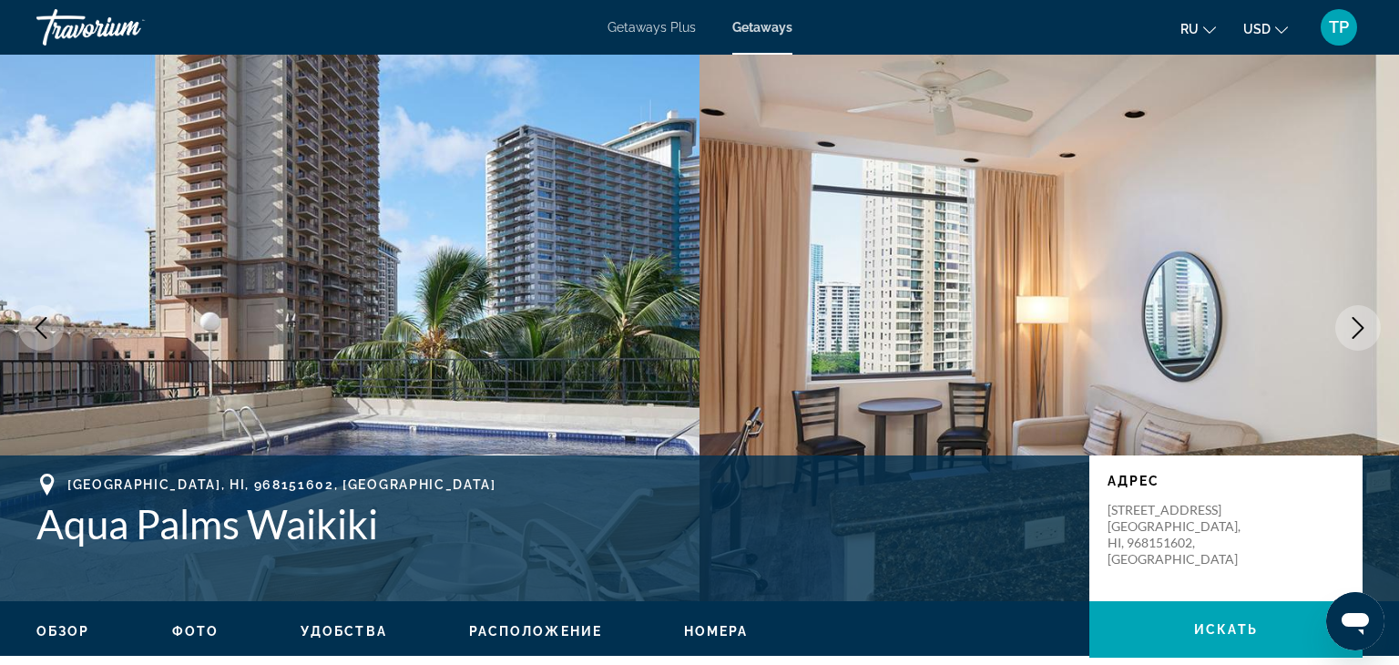
click at [1369, 331] on button "Next image" at bounding box center [1358, 328] width 46 height 46
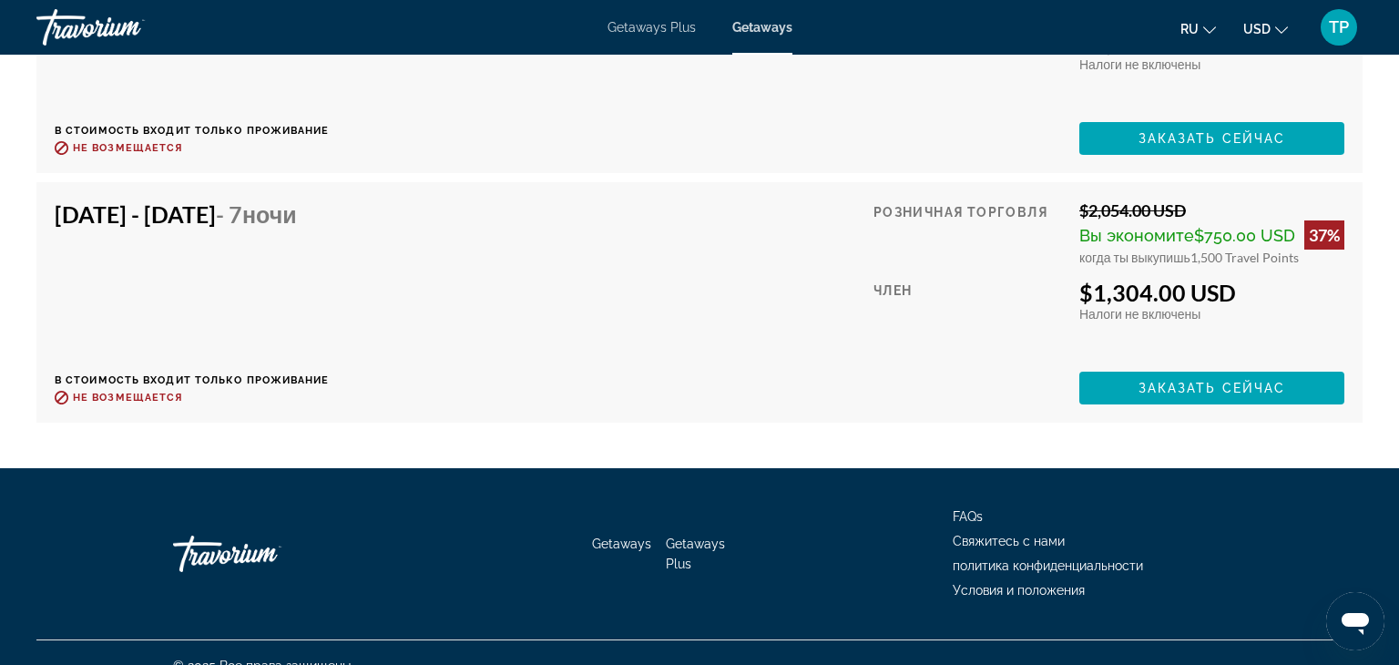
scroll to position [8431, 0]
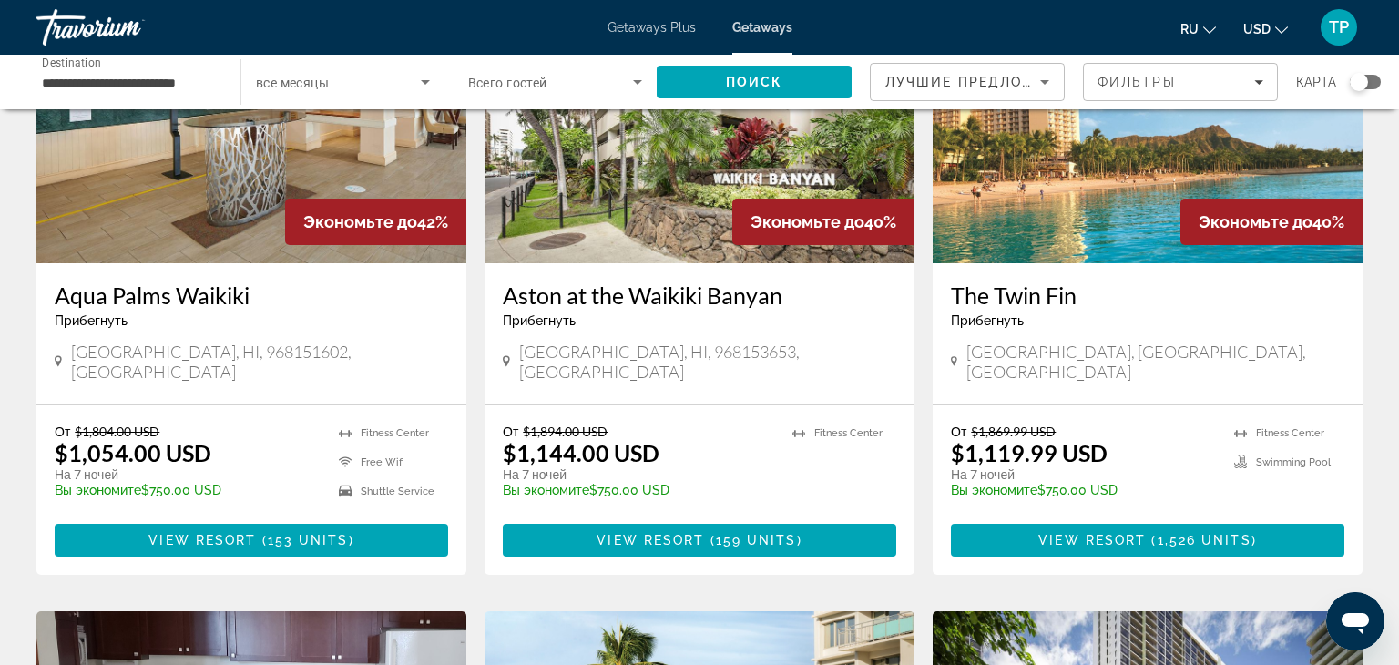
scroll to position [219, 0]
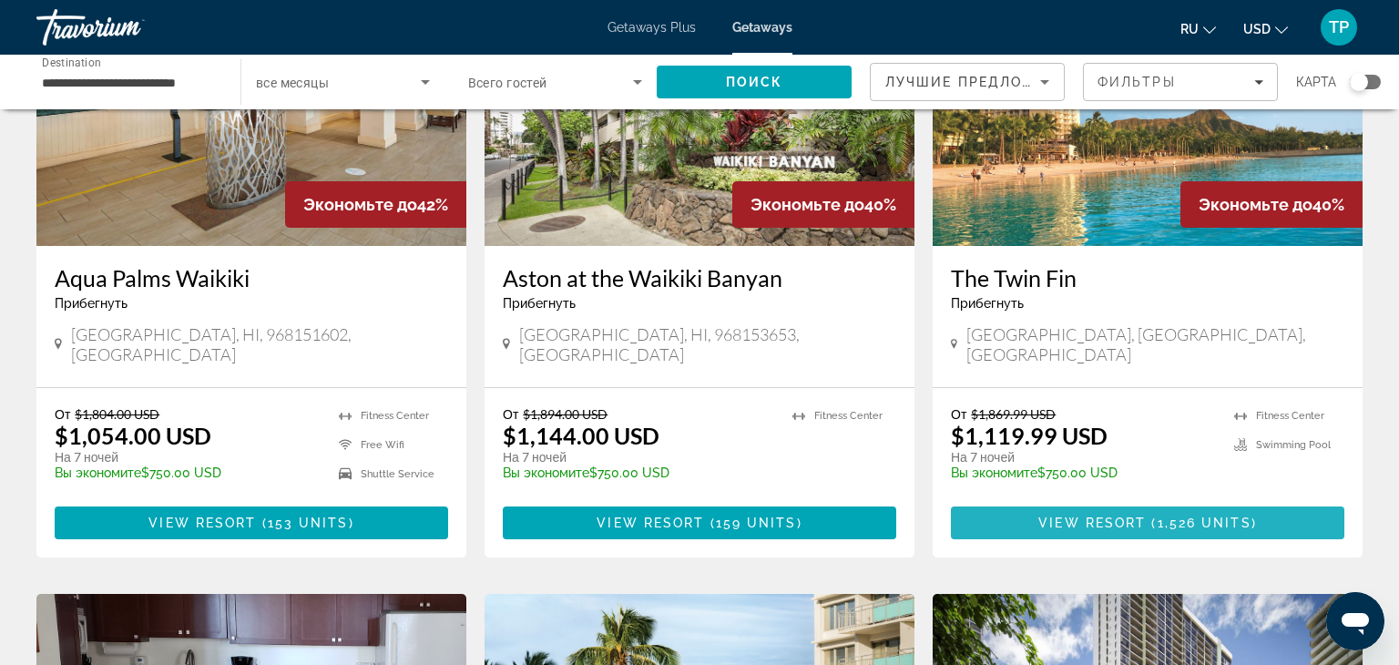
click at [1175, 515] on span "1,526 units" at bounding box center [1204, 522] width 94 height 15
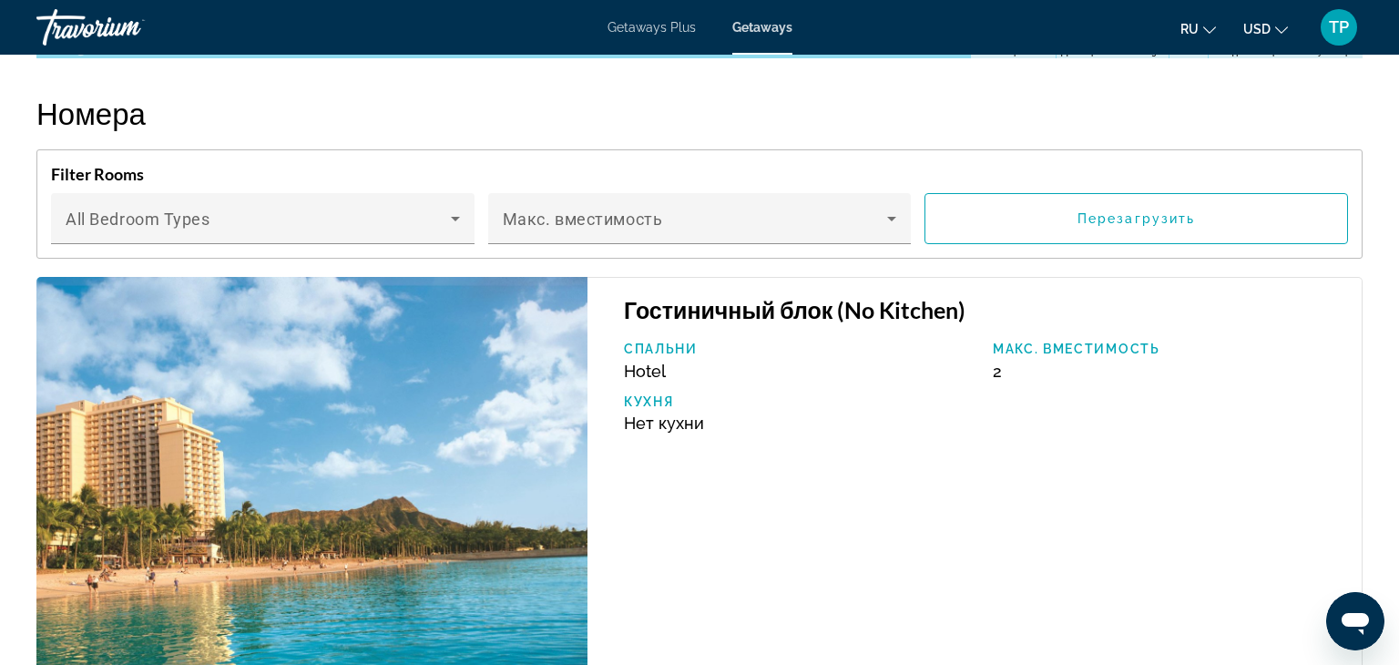
scroll to position [2684, 0]
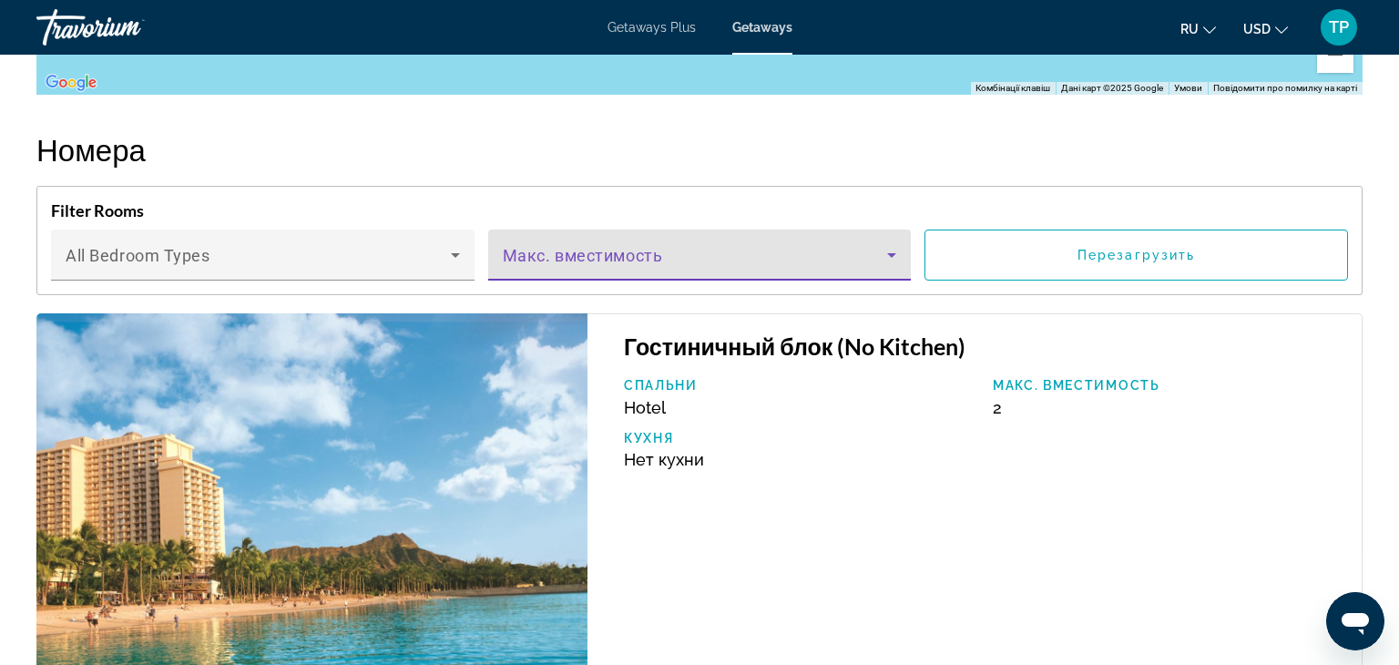
click at [887, 251] on div "Main content" at bounding box center [700, 262] width 394 height 22
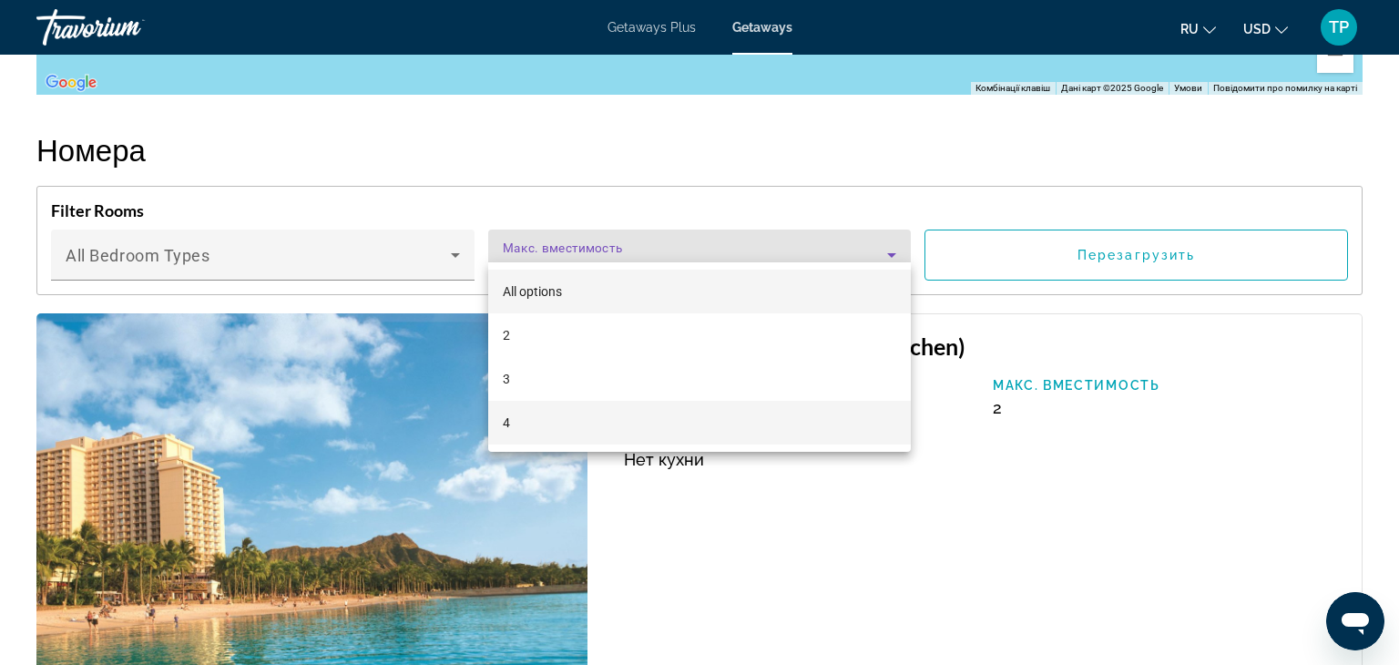
click at [720, 438] on mat-option "4" at bounding box center [699, 423] width 423 height 44
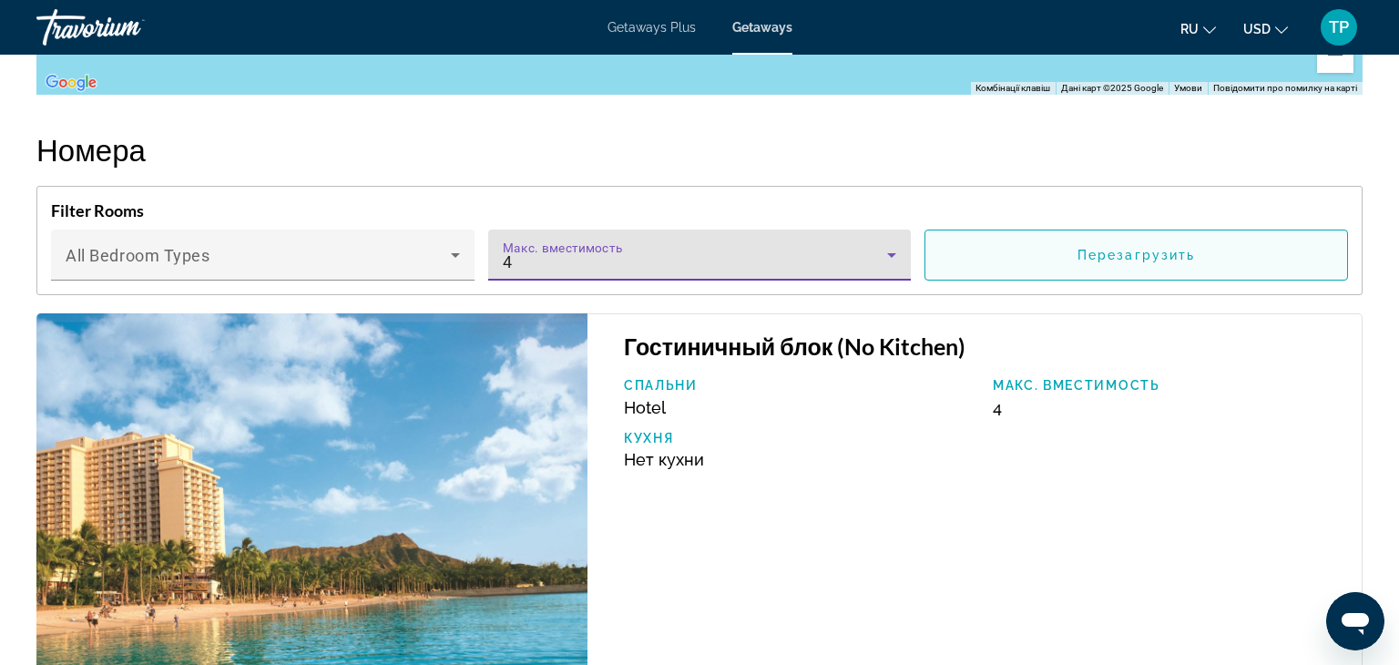
click at [1080, 249] on span "Main content" at bounding box center [1136, 255] width 422 height 44
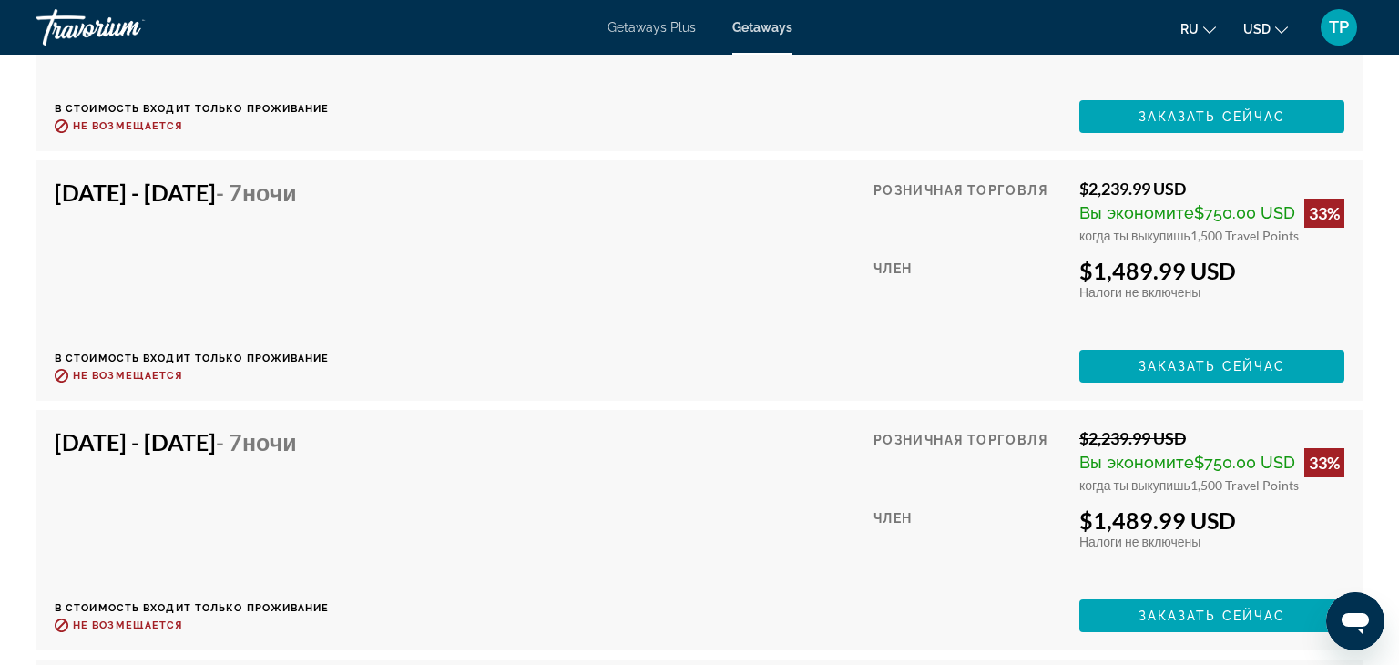
scroll to position [38157, 0]
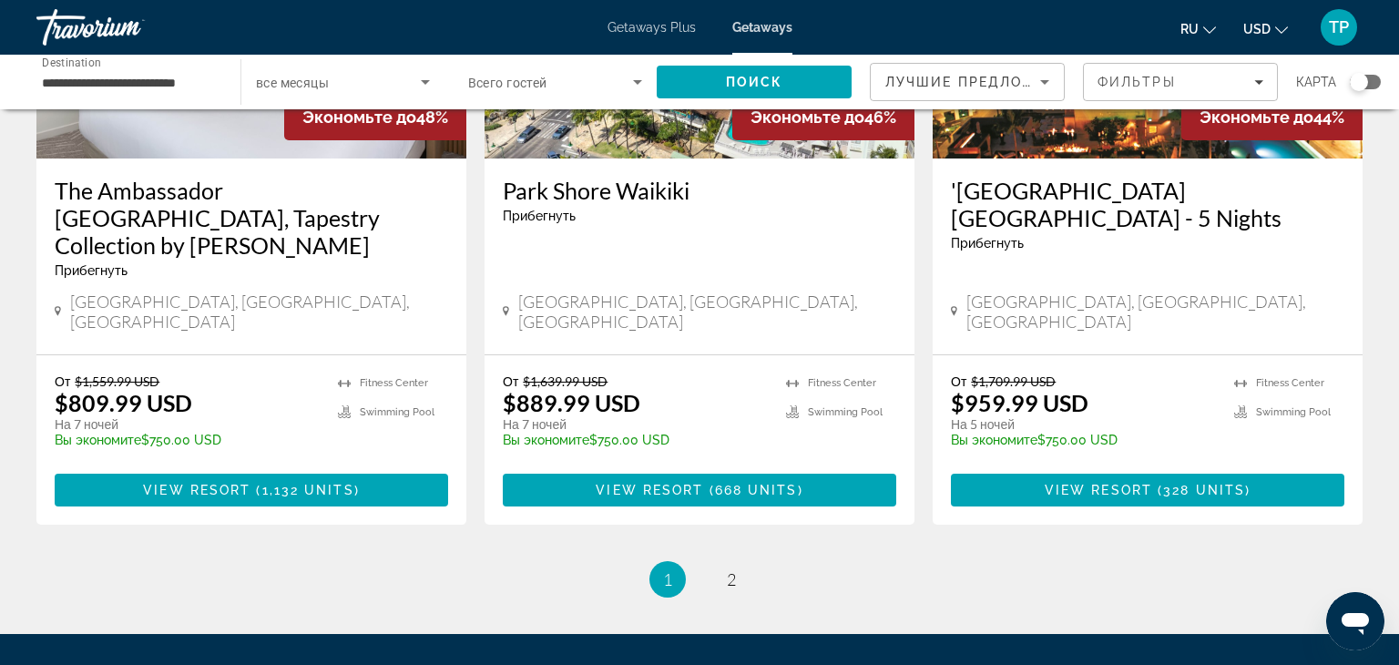
scroll to position [2389, 0]
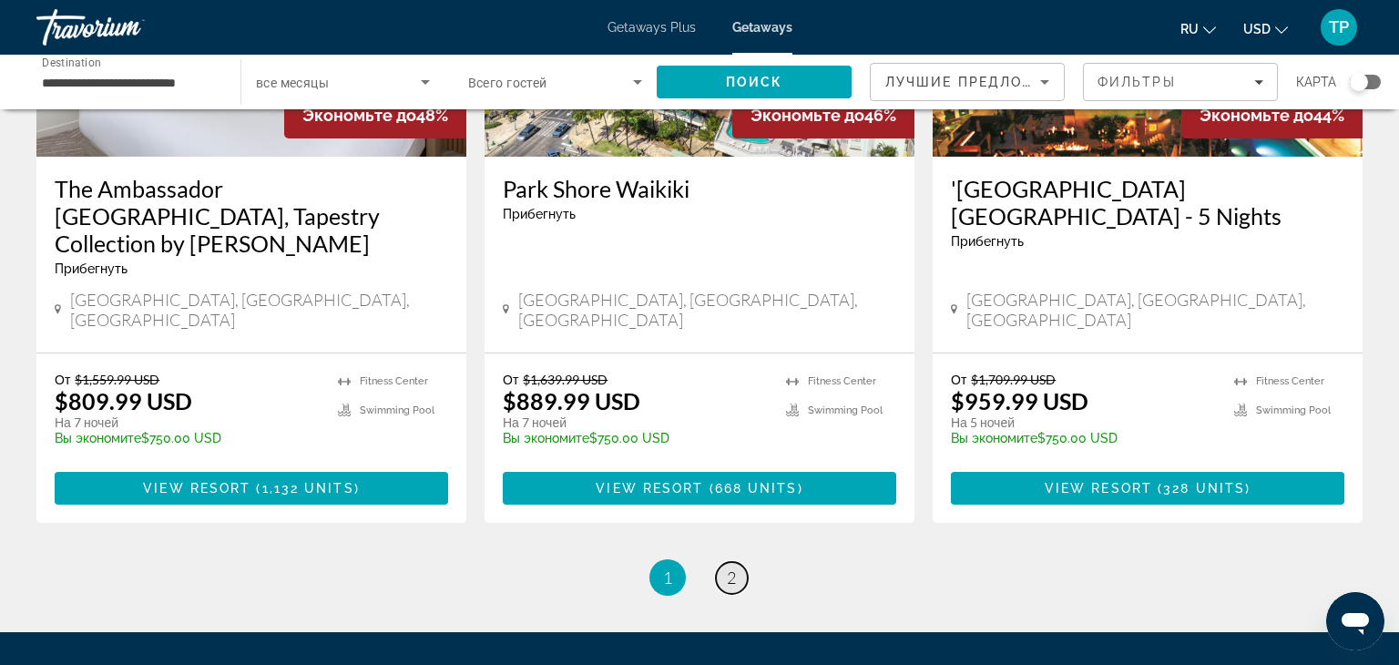
click at [732, 567] on span "2" at bounding box center [731, 577] width 9 height 20
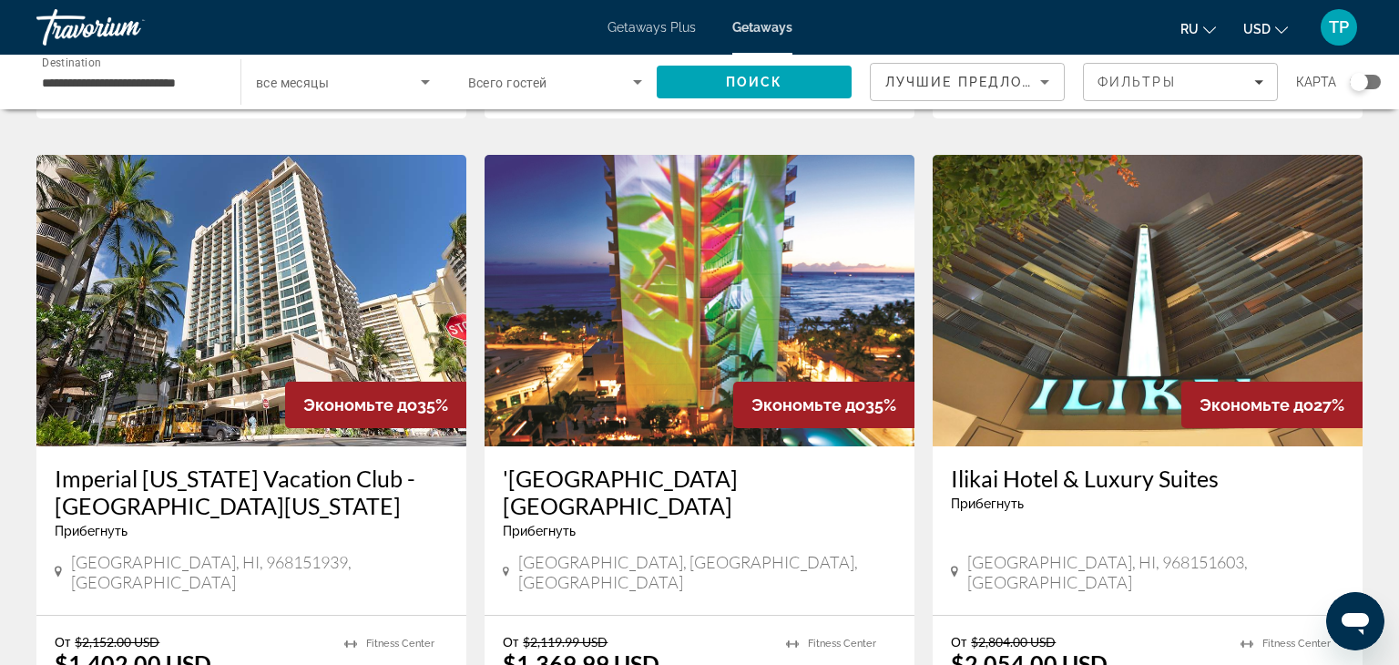
scroll to position [1348, 0]
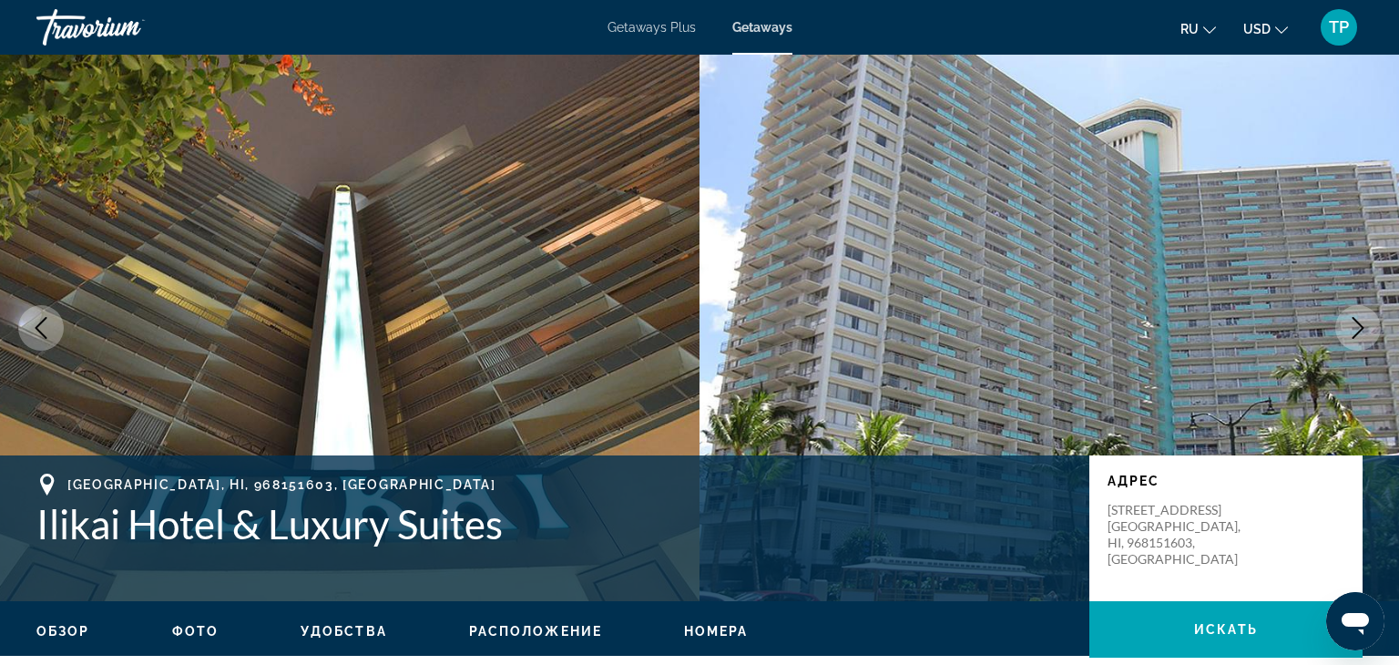
click at [1366, 334] on icon "Next image" at bounding box center [1358, 328] width 22 height 22
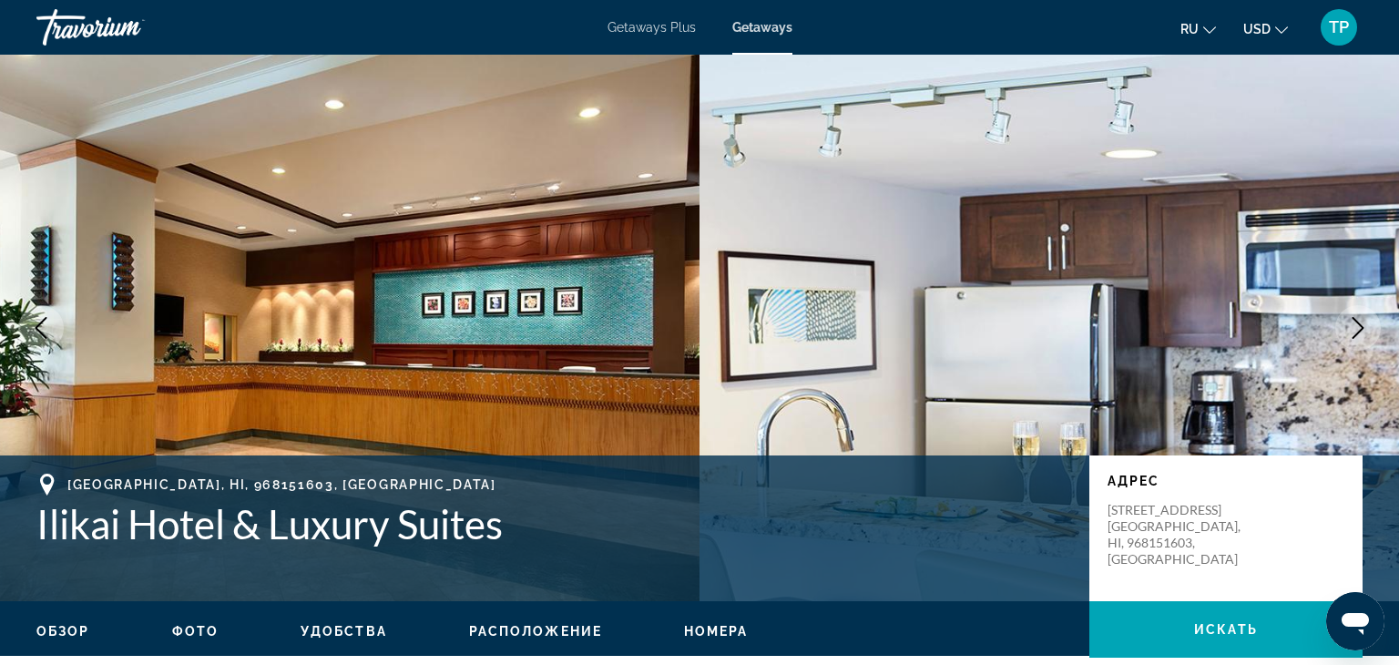
click at [1366, 334] on icon "Next image" at bounding box center [1358, 328] width 22 height 22
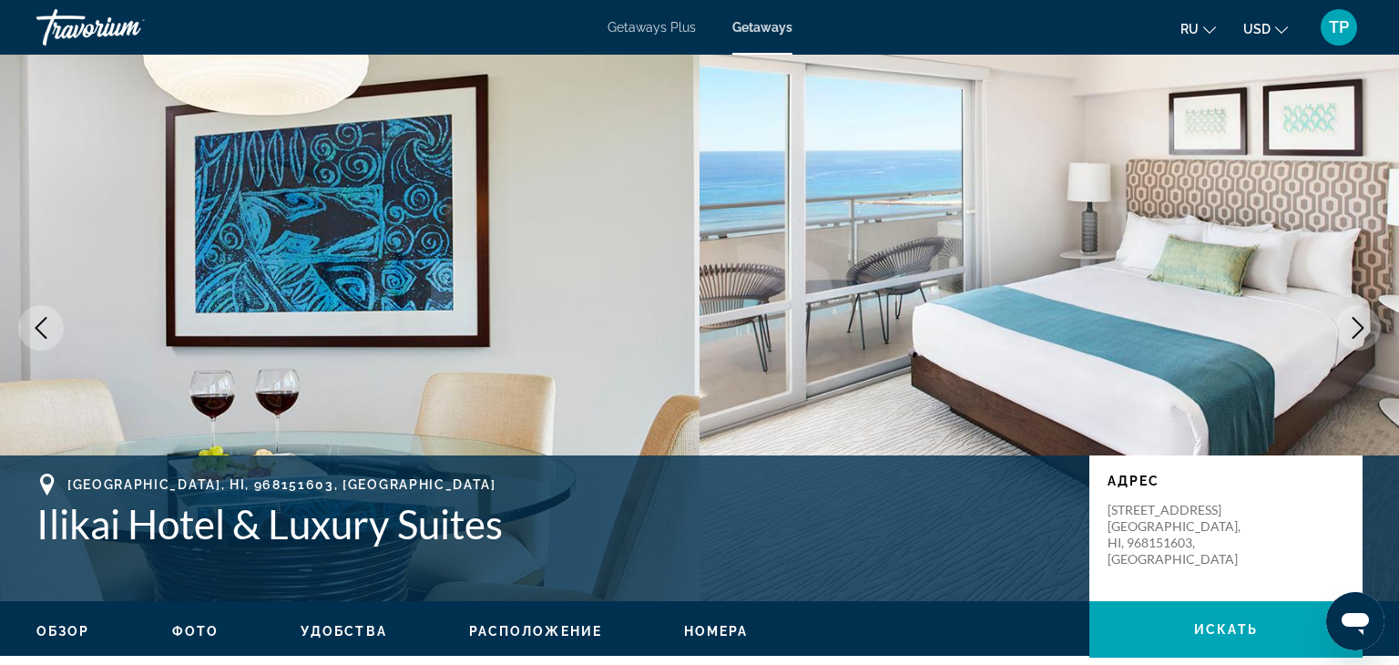
click at [1366, 334] on icon "Next image" at bounding box center [1358, 328] width 22 height 22
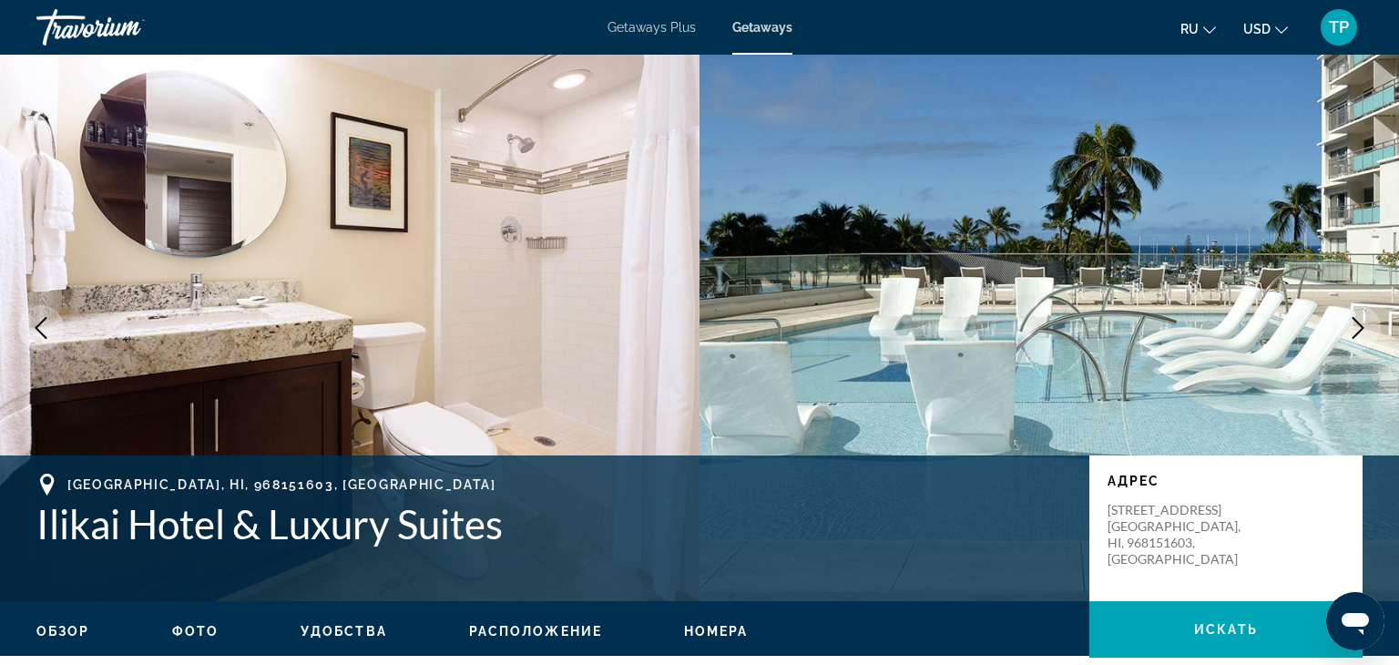
click at [1366, 334] on icon "Next image" at bounding box center [1358, 328] width 22 height 22
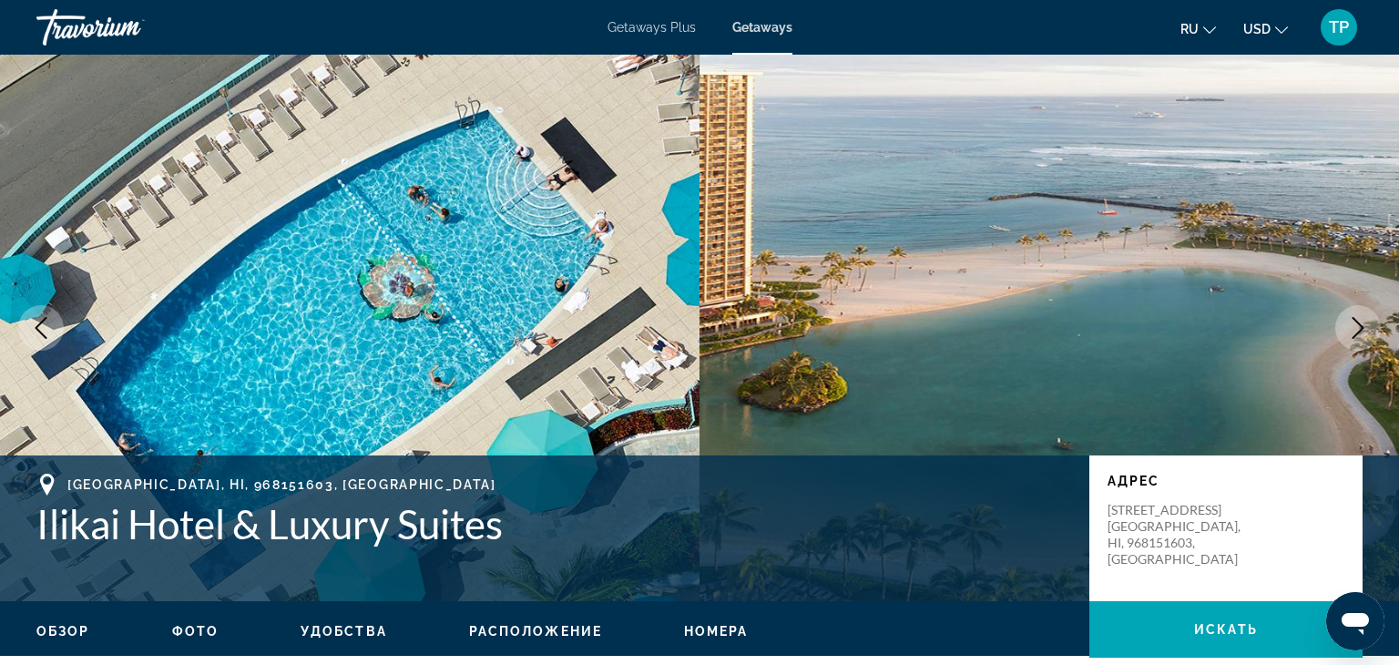
click at [1367, 333] on icon "Next image" at bounding box center [1358, 328] width 22 height 22
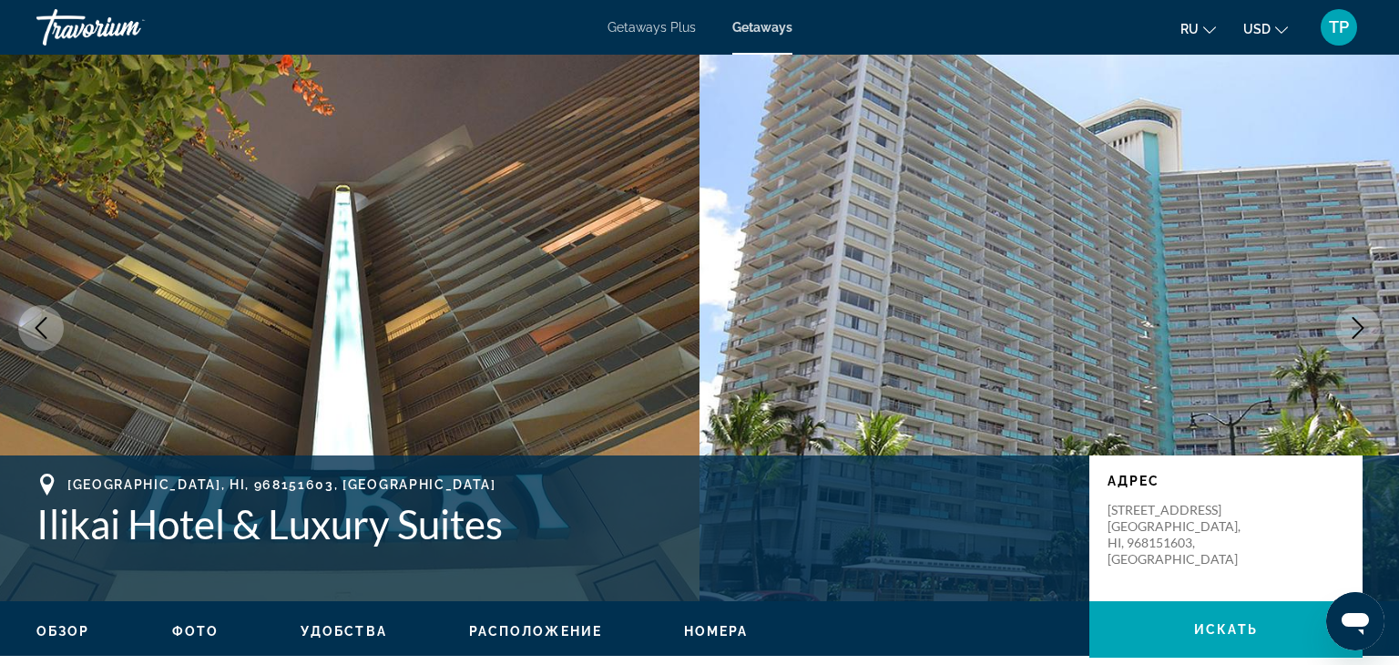
click at [1367, 333] on icon "Next image" at bounding box center [1358, 328] width 22 height 22
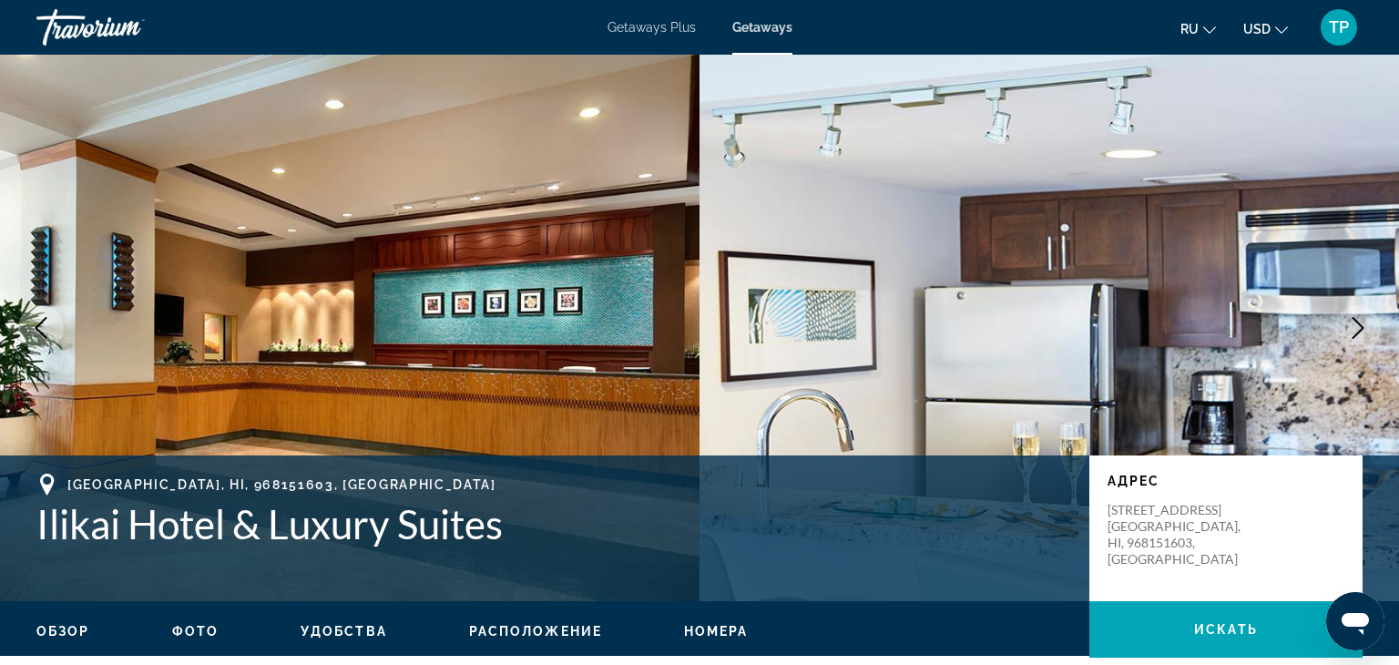
click at [1367, 333] on icon "Next image" at bounding box center [1358, 328] width 22 height 22
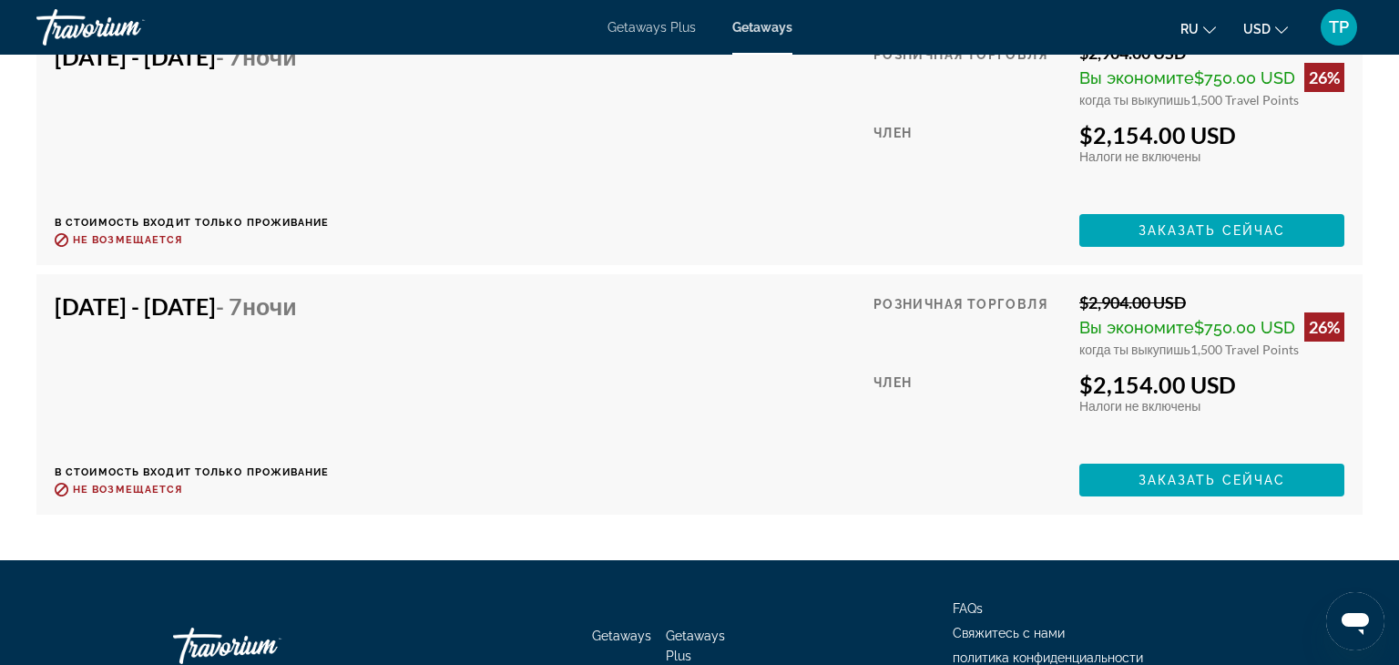
scroll to position [8414, 0]
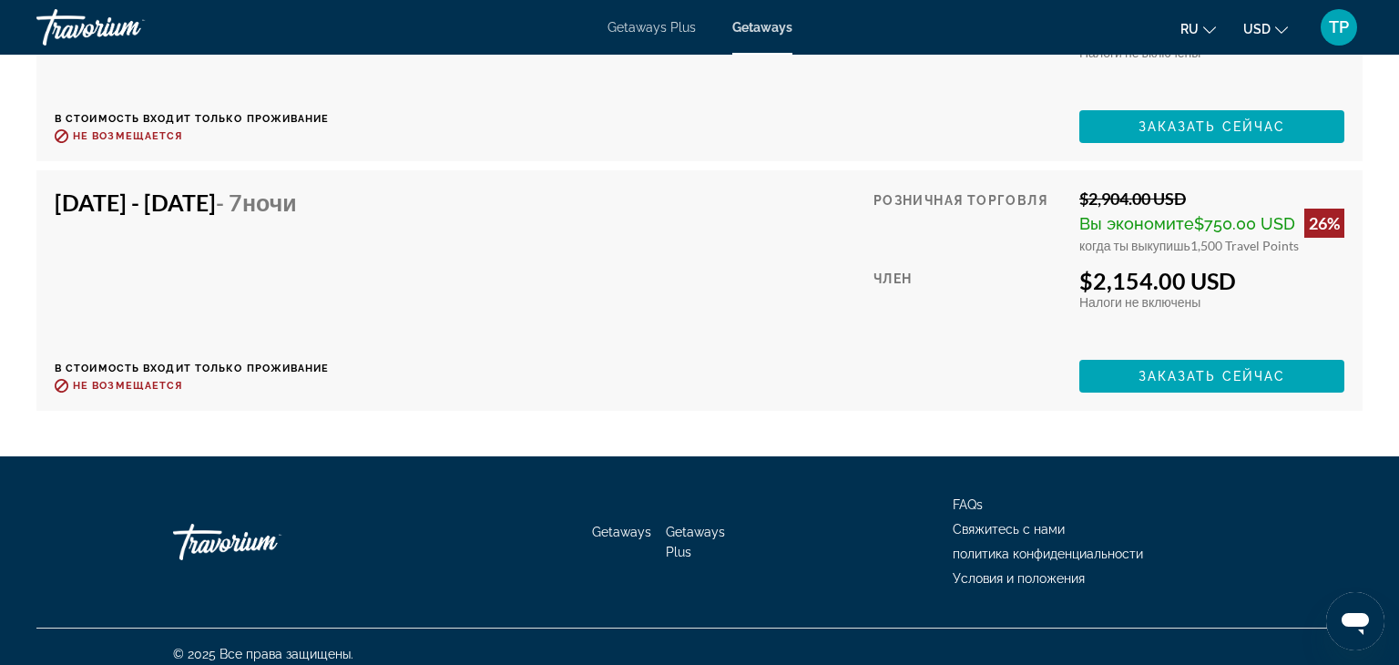
click at [637, 30] on span "Getaways Plus" at bounding box center [651, 27] width 88 height 15
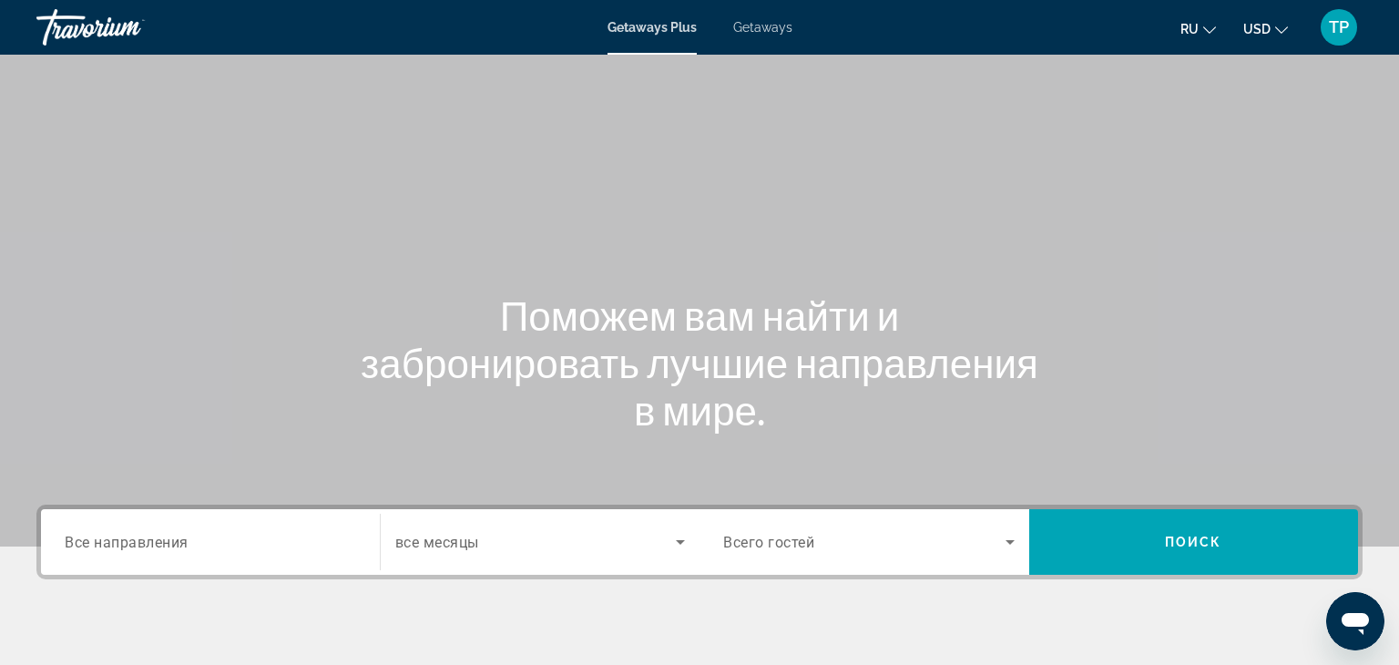
click at [134, 549] on span "Все направления" at bounding box center [127, 541] width 124 height 17
click at [134, 549] on input "Destination Все направления" at bounding box center [210, 543] width 291 height 22
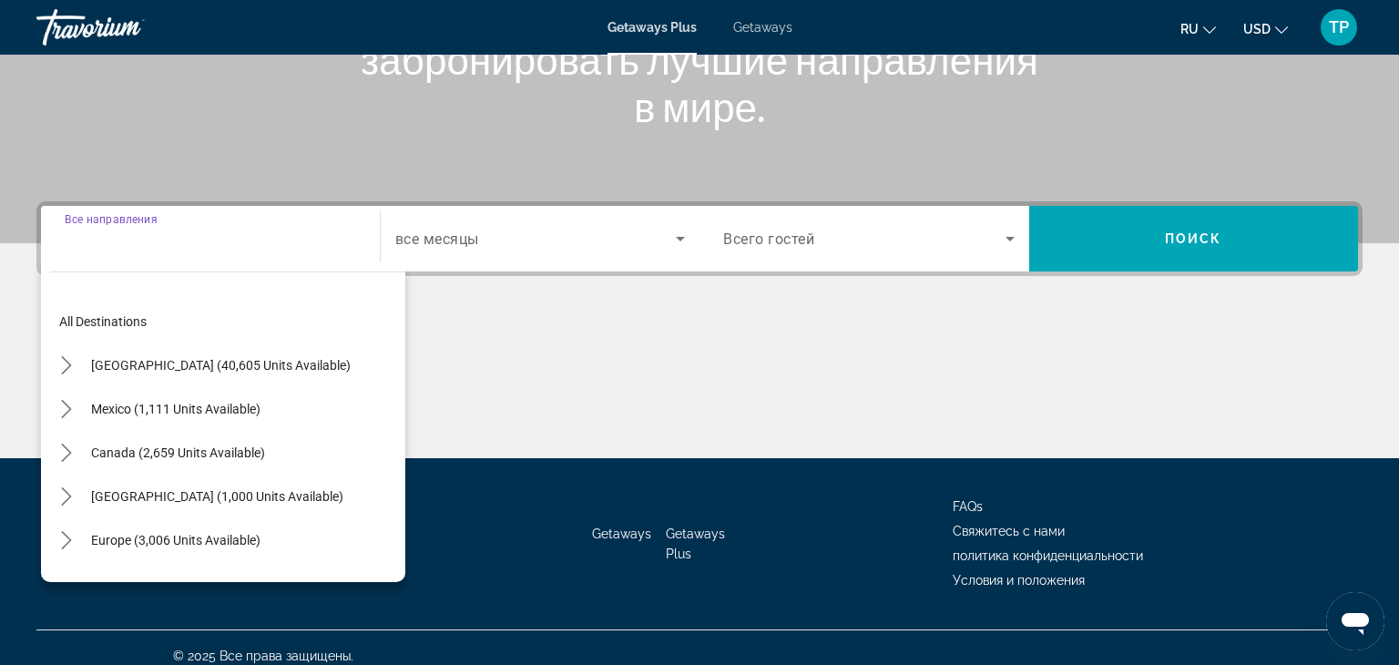
scroll to position [320, 0]
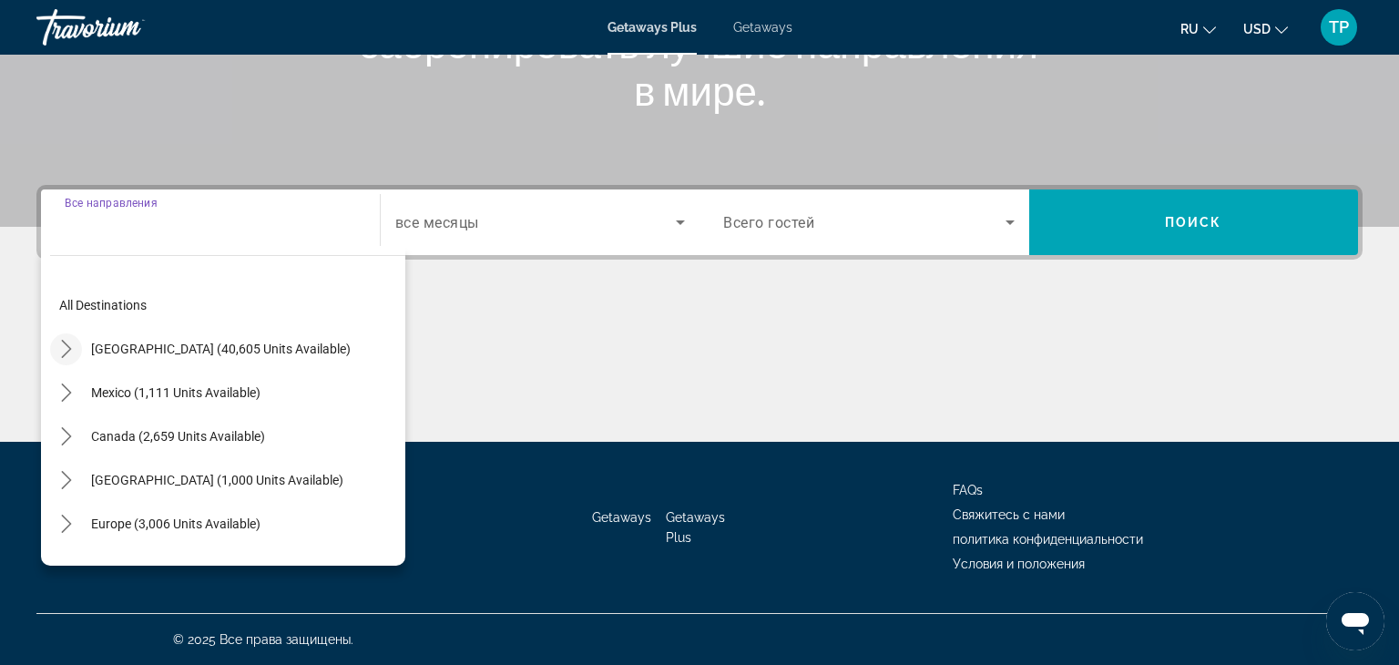
click at [69, 361] on mat-icon "Toggle United States (40,605 units available) submenu" at bounding box center [66, 349] width 32 height 32
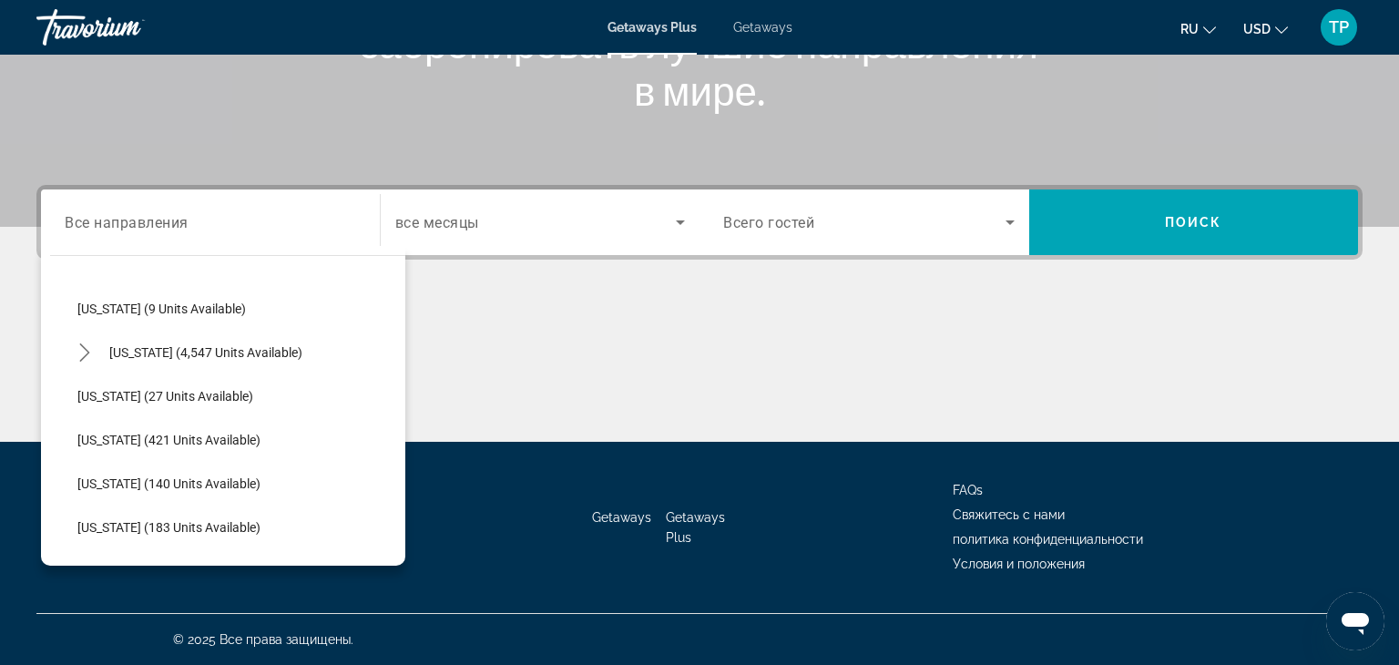
scroll to position [257, 0]
